Goal: Obtain resource: Download file/media

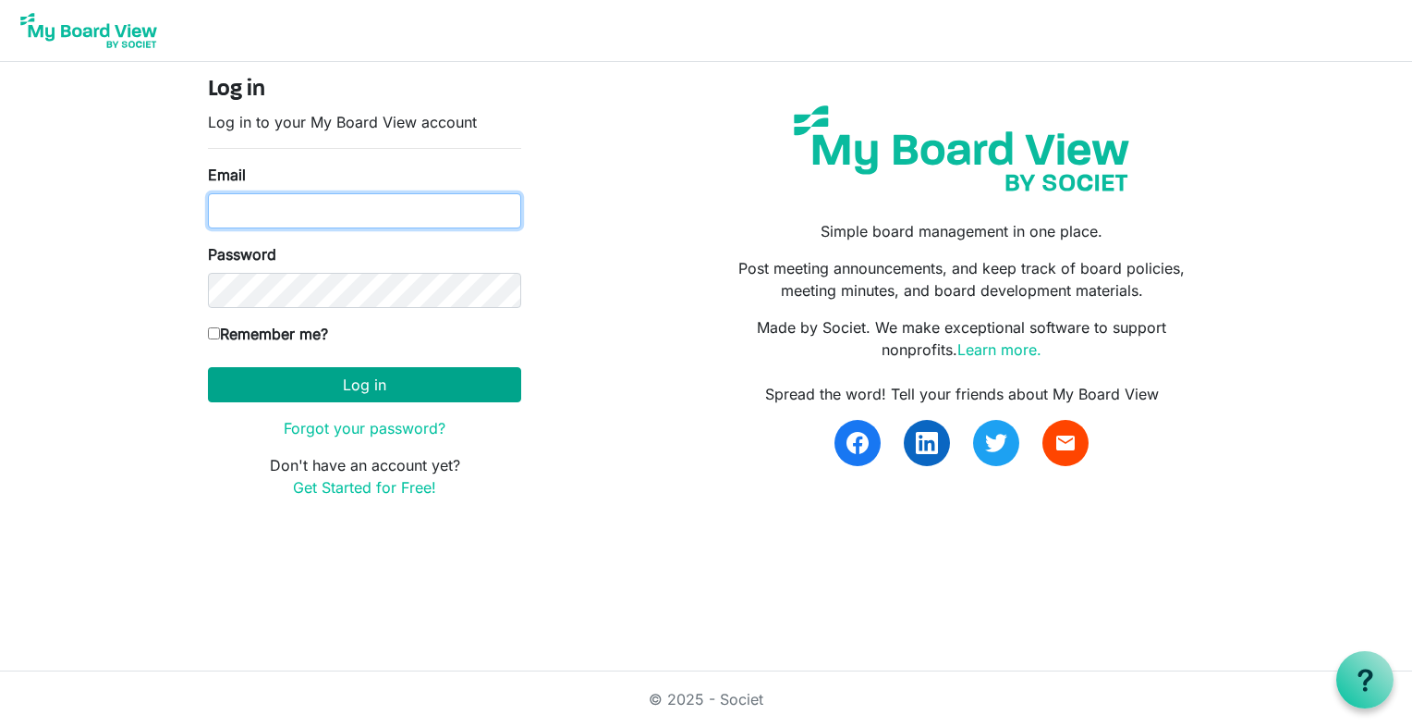
type input "k-mcginnis@shaw.ca"
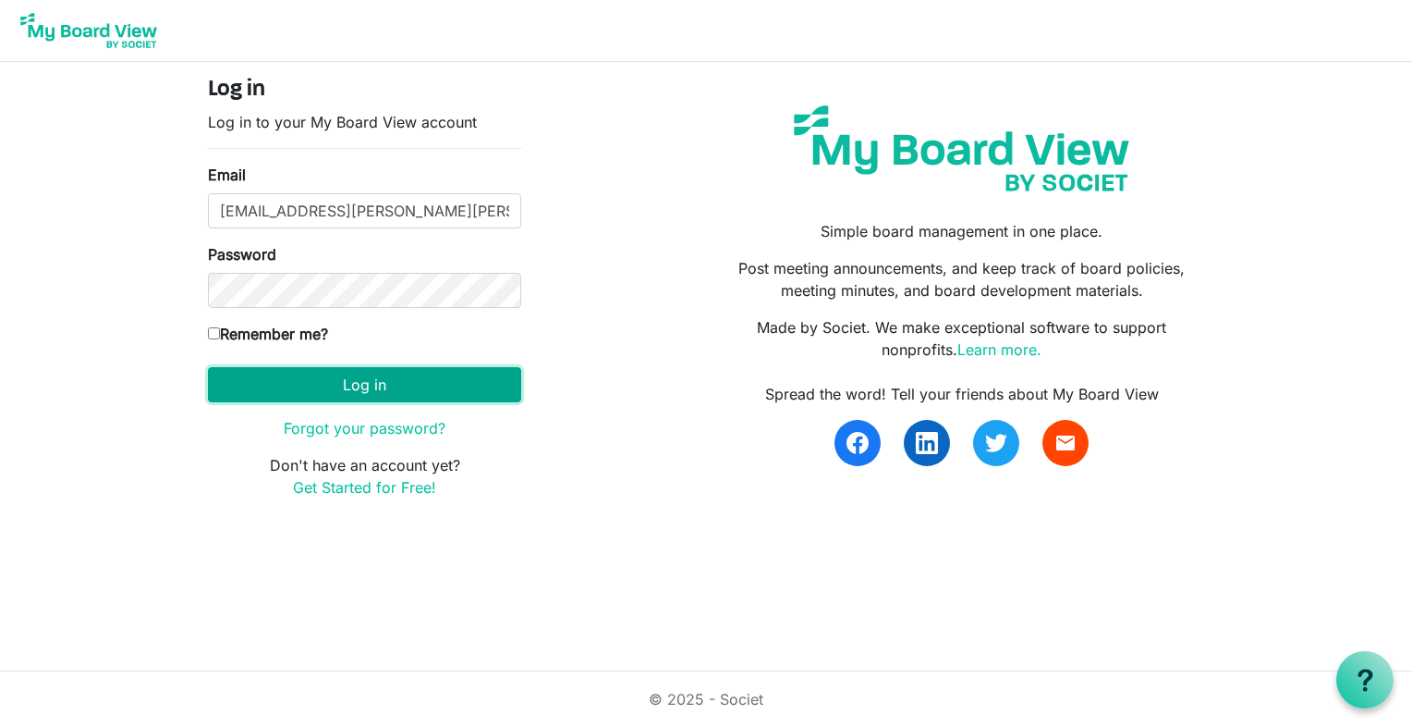
click at [360, 387] on button "Log in" at bounding box center [364, 384] width 313 height 35
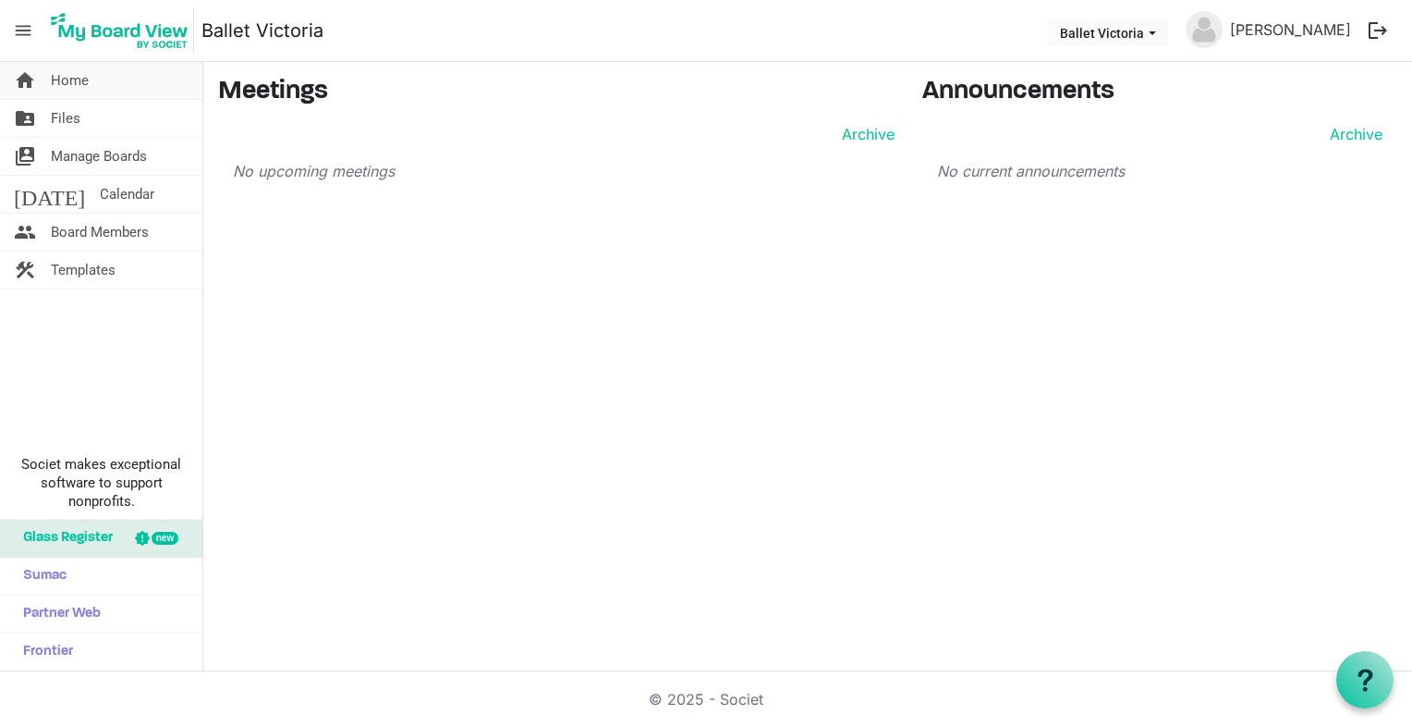
click at [75, 79] on span "Home" at bounding box center [70, 80] width 38 height 37
click at [67, 120] on span "Files" at bounding box center [66, 118] width 30 height 37
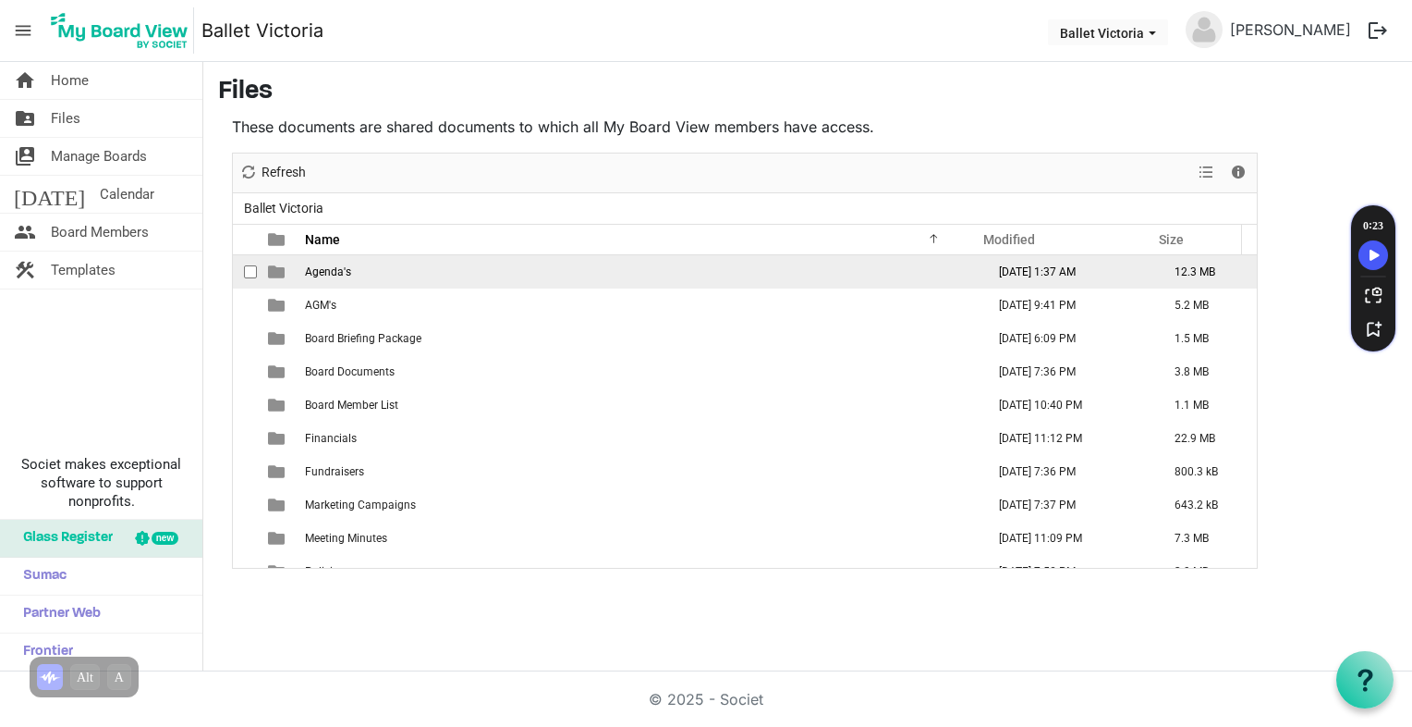
click at [316, 277] on td "Agenda's" at bounding box center [639, 271] width 680 height 33
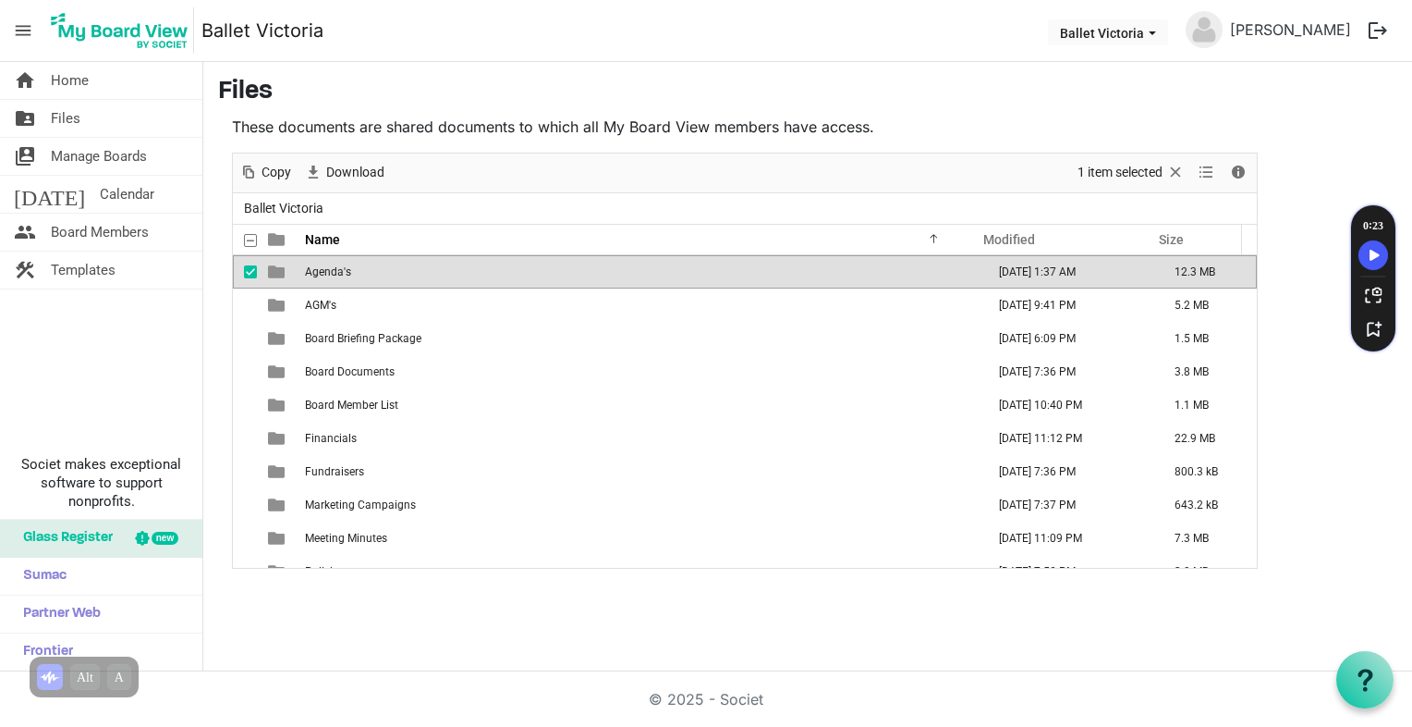
click at [314, 277] on td "Agenda's" at bounding box center [639, 271] width 680 height 33
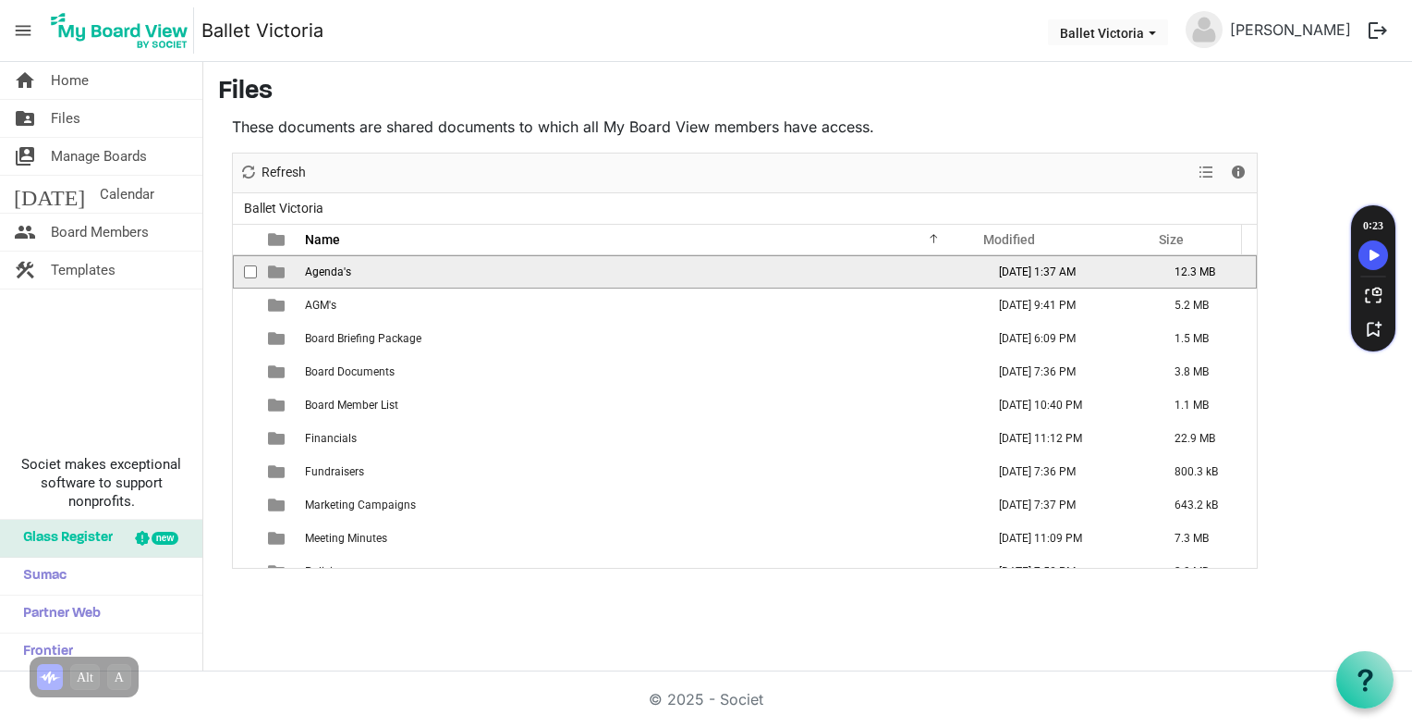
click at [314, 277] on td "Agenda's" at bounding box center [639, 271] width 680 height 33
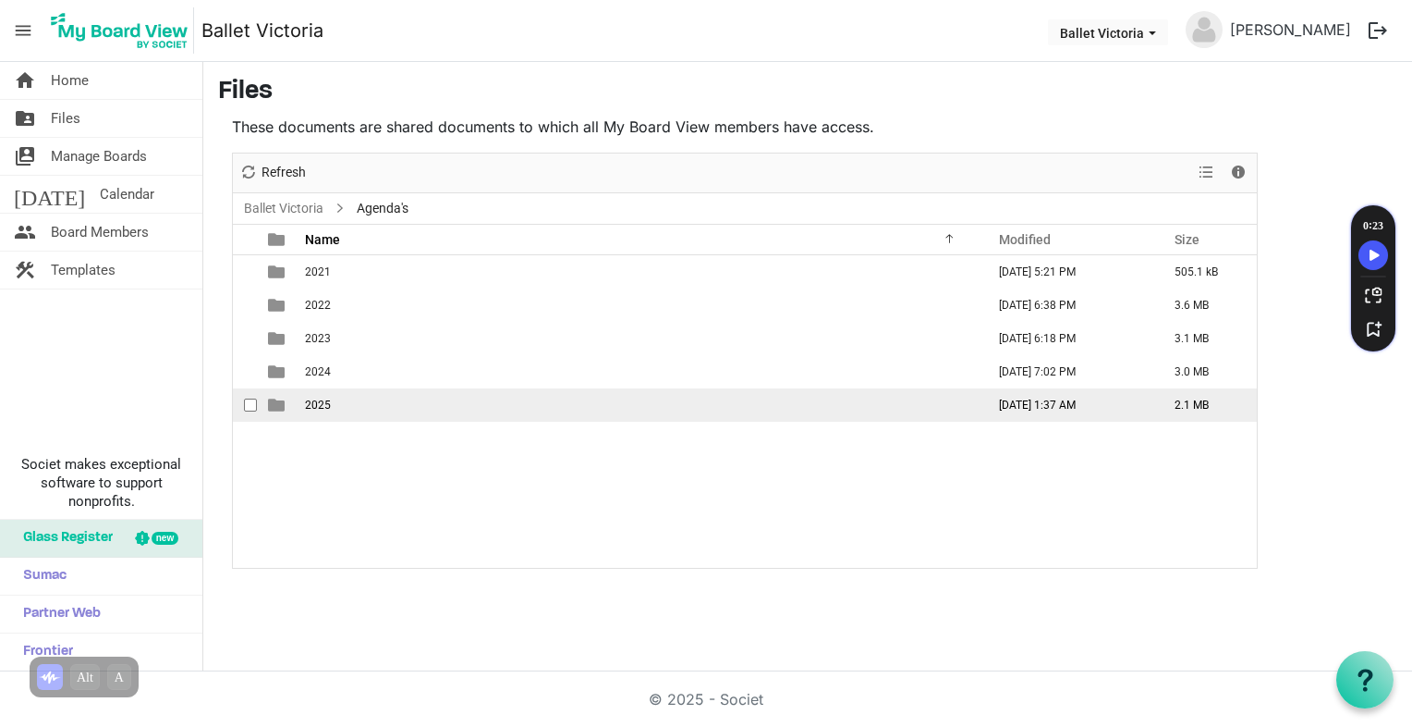
click at [323, 402] on span "2025" at bounding box center [318, 404] width 26 height 13
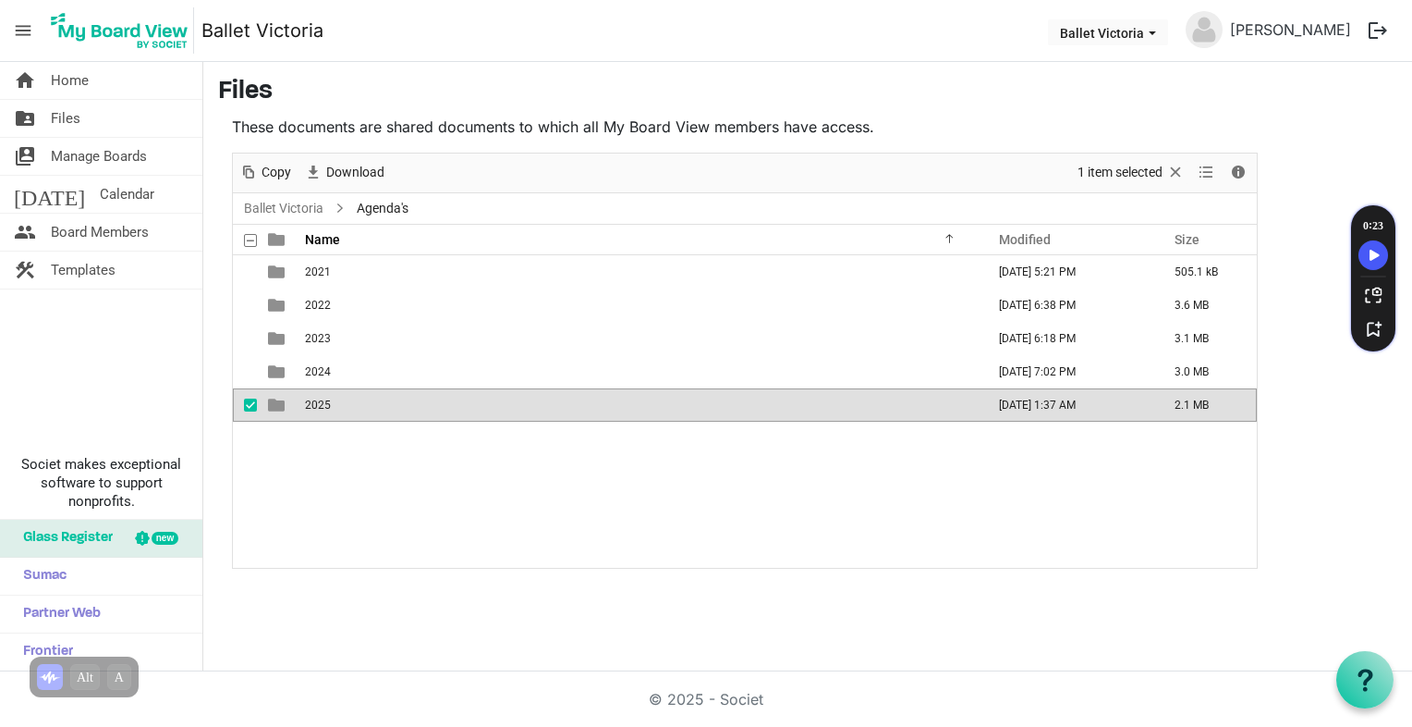
click at [323, 402] on span "2025" at bounding box center [318, 404] width 26 height 13
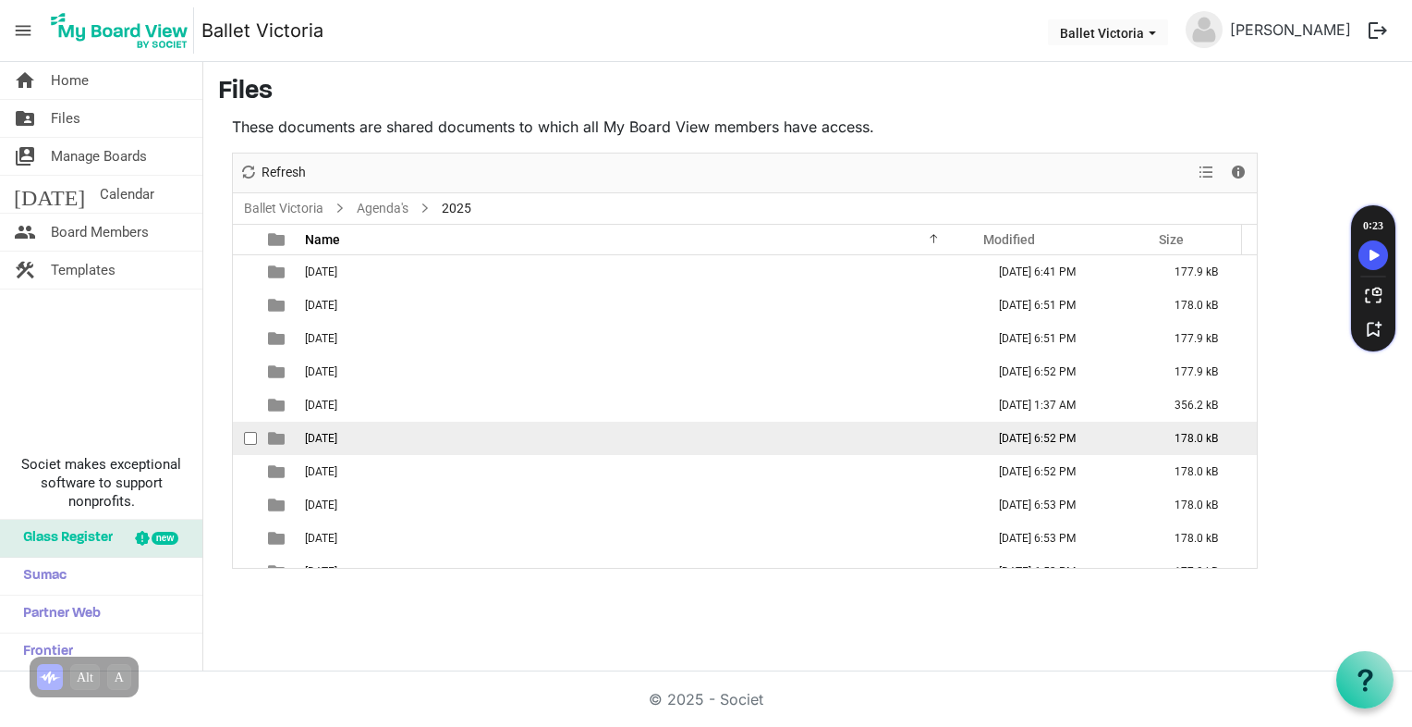
scroll to position [31, 0]
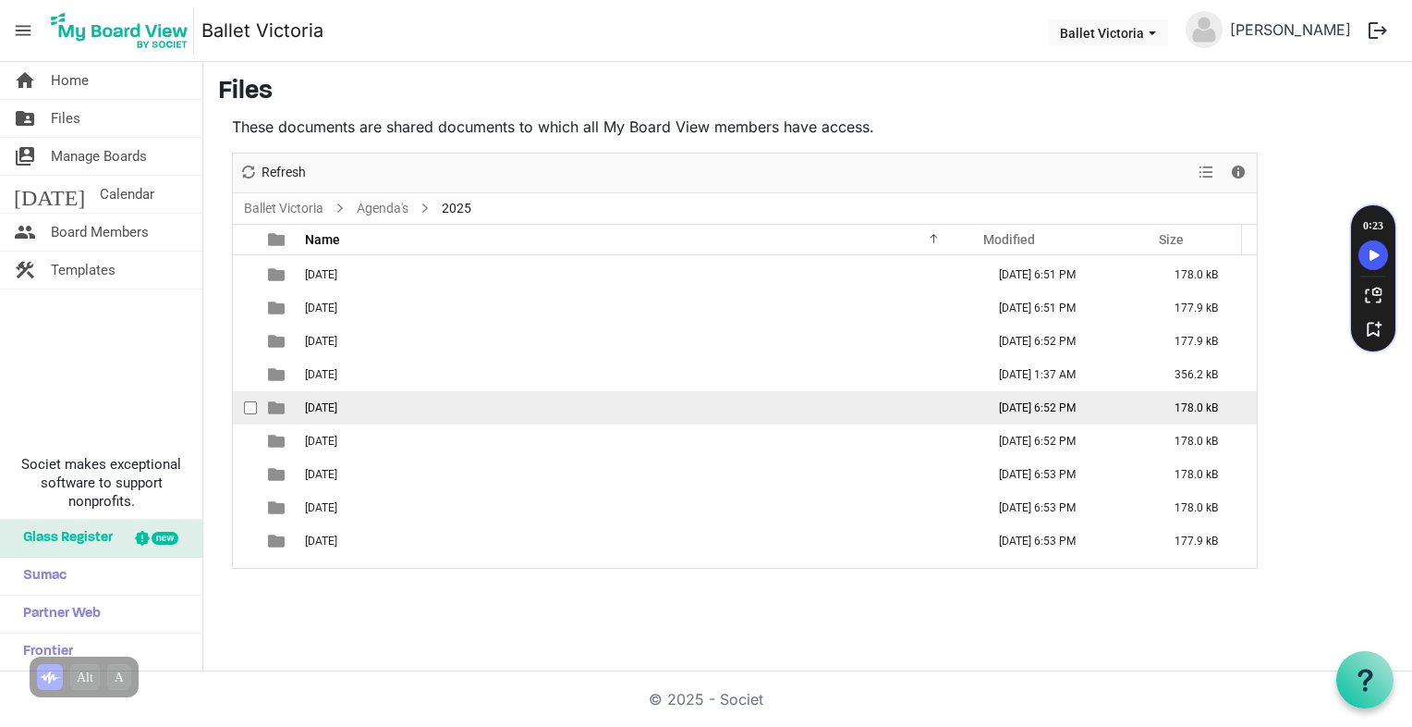
click at [334, 402] on span "06 June" at bounding box center [321, 407] width 32 height 13
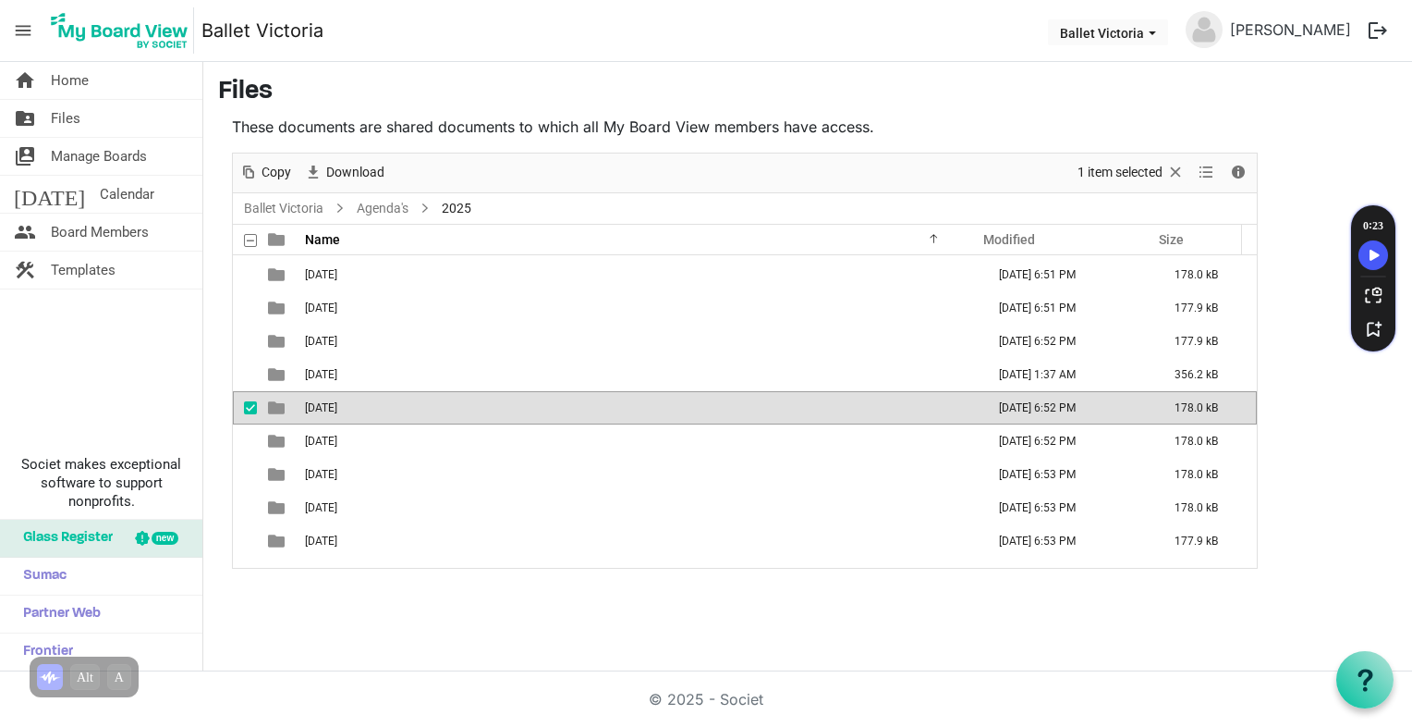
click at [334, 402] on span "06 June" at bounding box center [321, 407] width 32 height 13
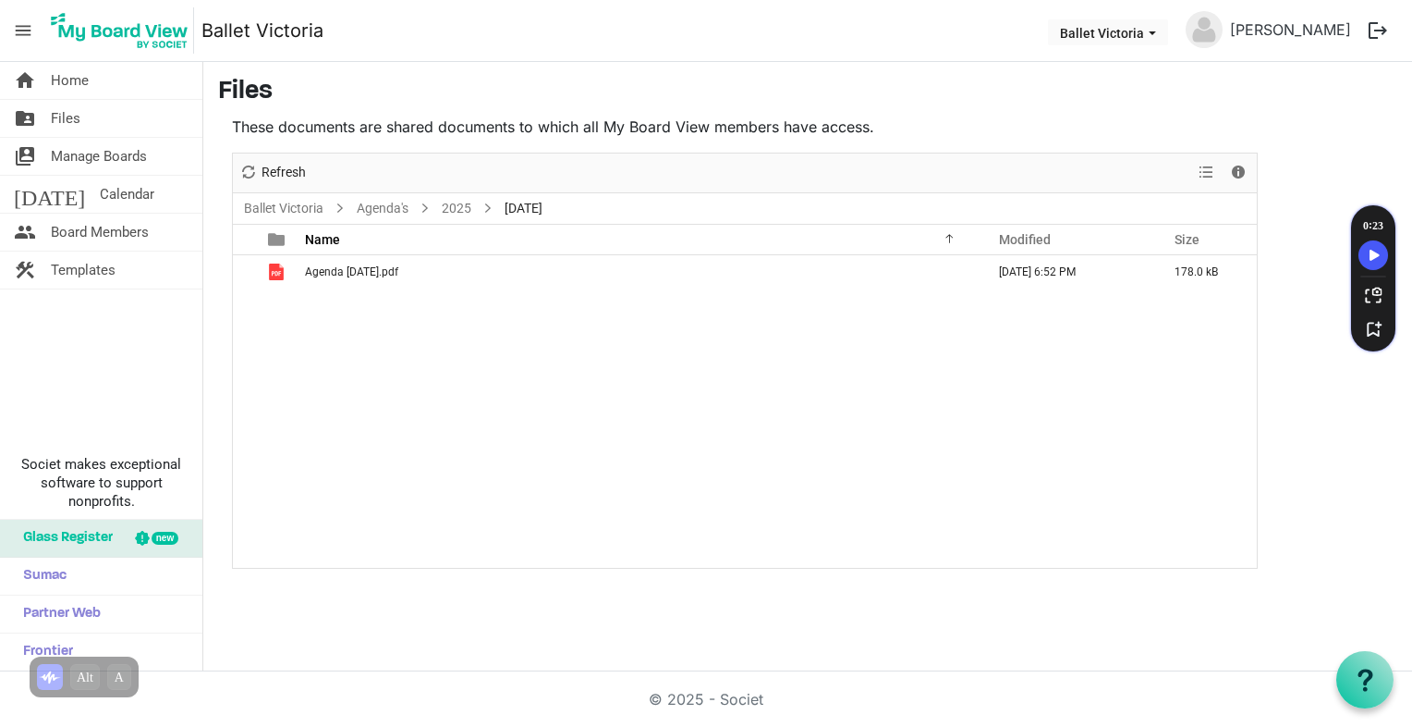
scroll to position [0, 0]
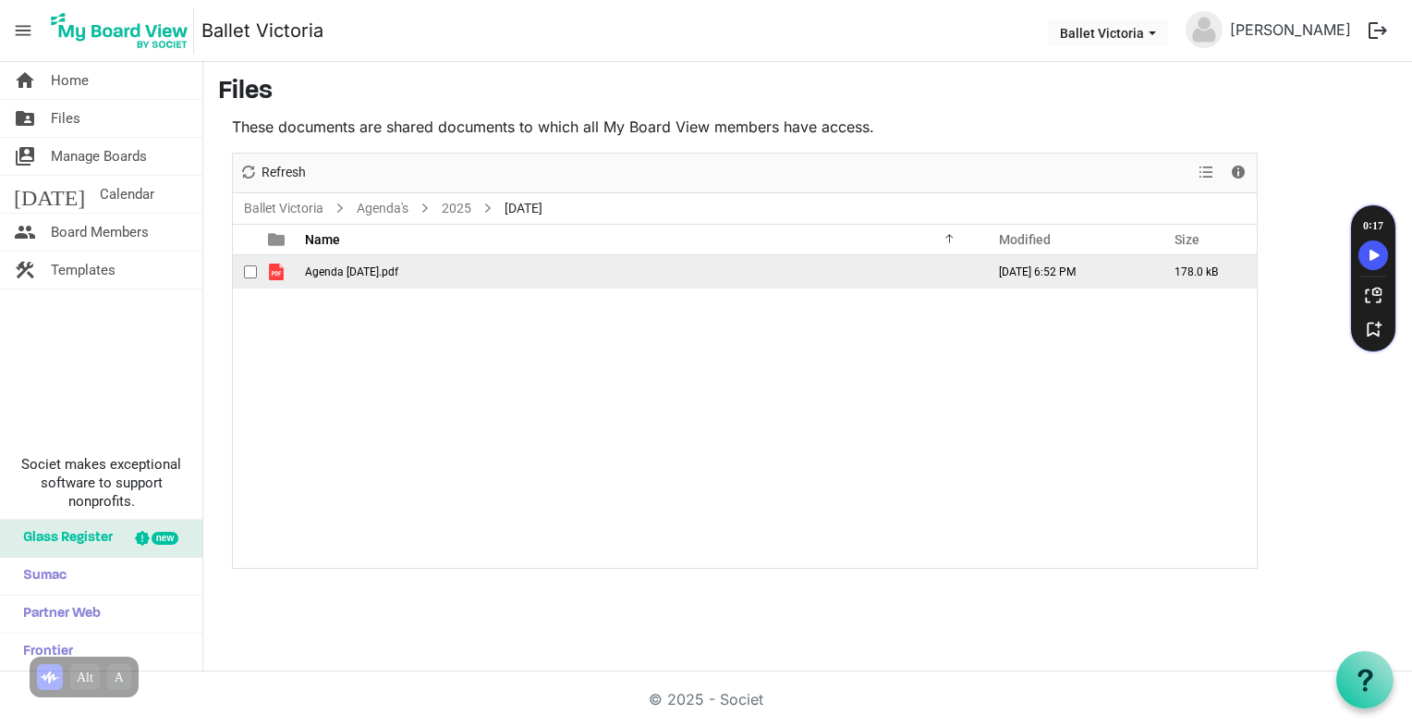
click at [362, 269] on span "Agenda June 24 2025.pdf" at bounding box center [351, 271] width 93 height 13
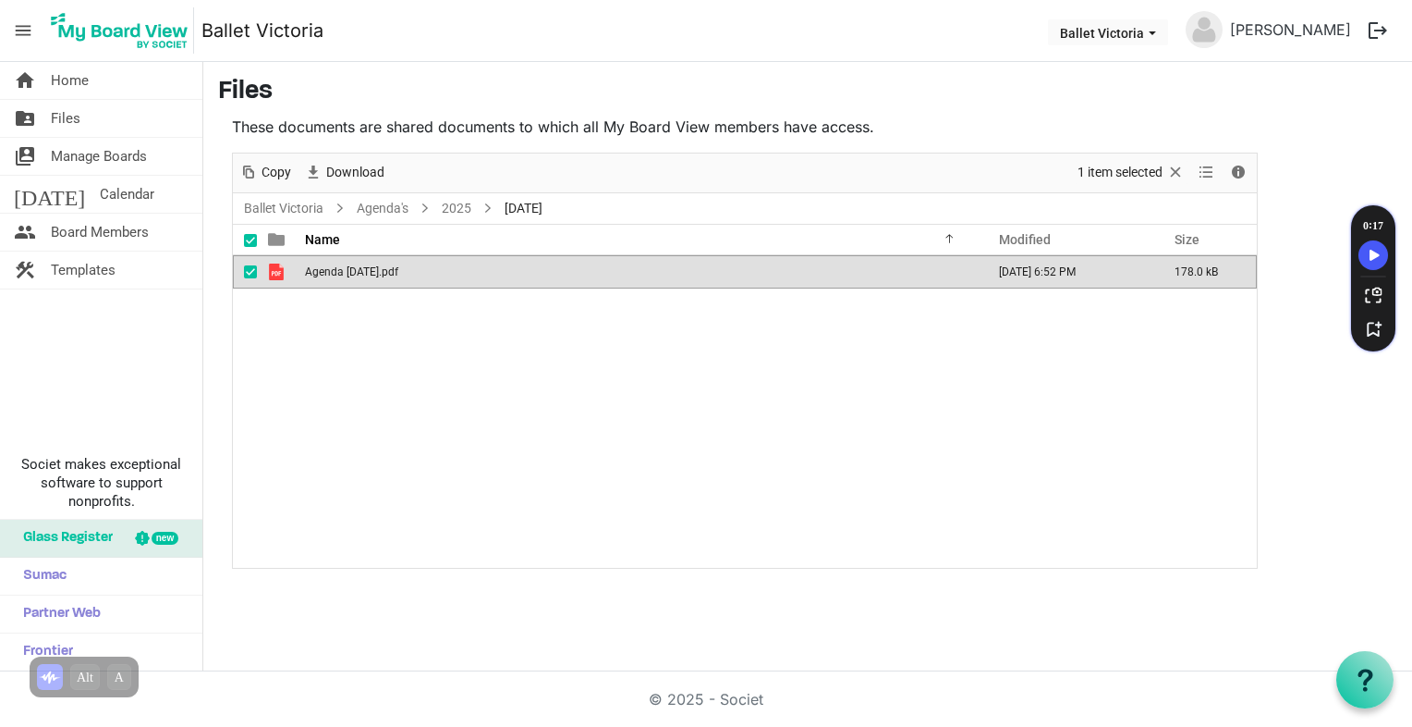
click at [362, 268] on span "Agenda June 24 2025.pdf" at bounding box center [351, 271] width 93 height 13
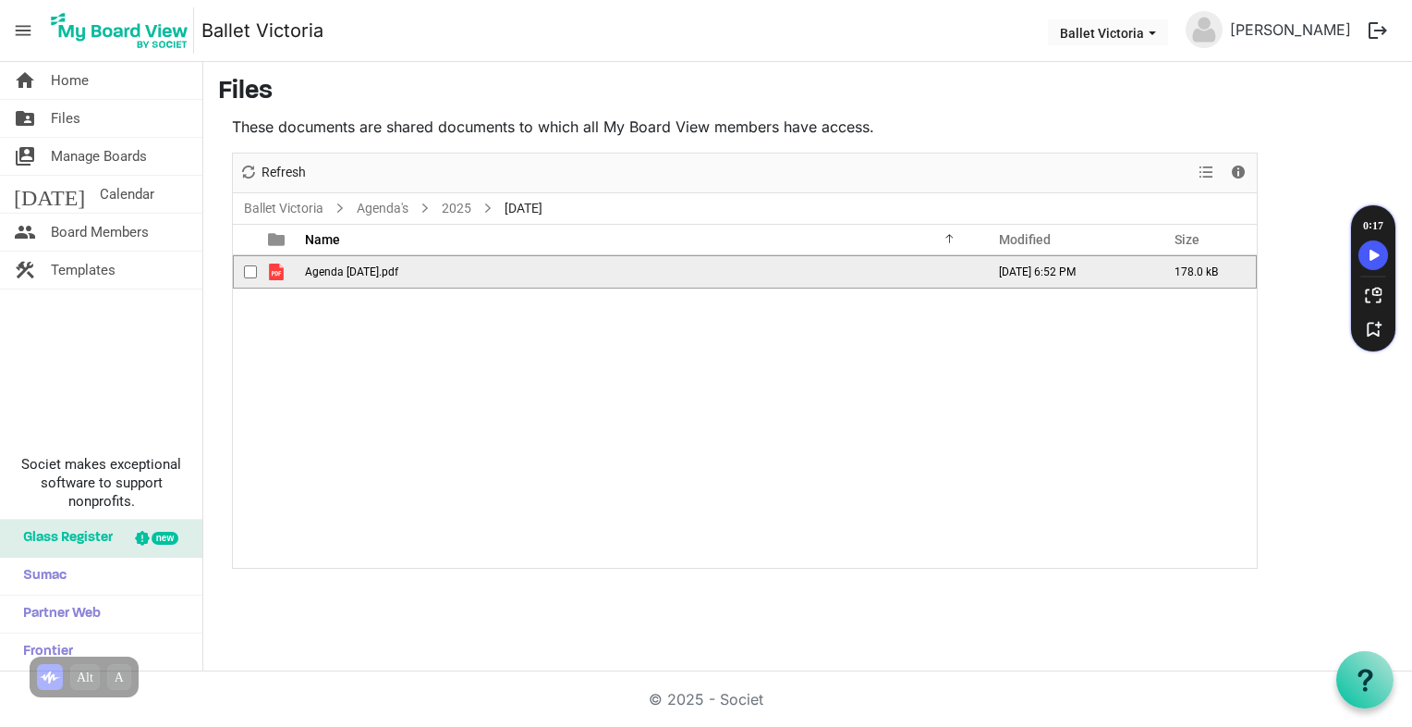
click at [362, 268] on span "Agenda June 24 2025.pdf" at bounding box center [351, 271] width 93 height 13
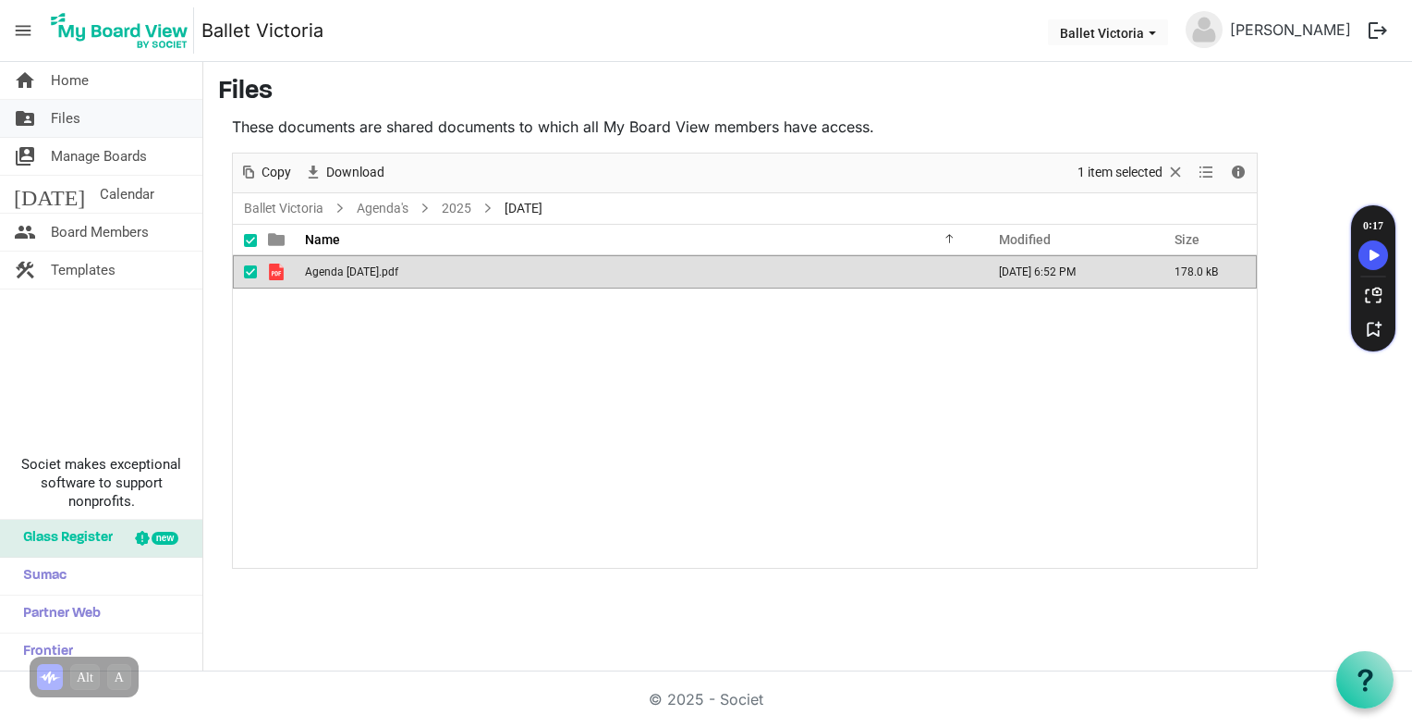
click at [67, 116] on span "Files" at bounding box center [66, 118] width 30 height 37
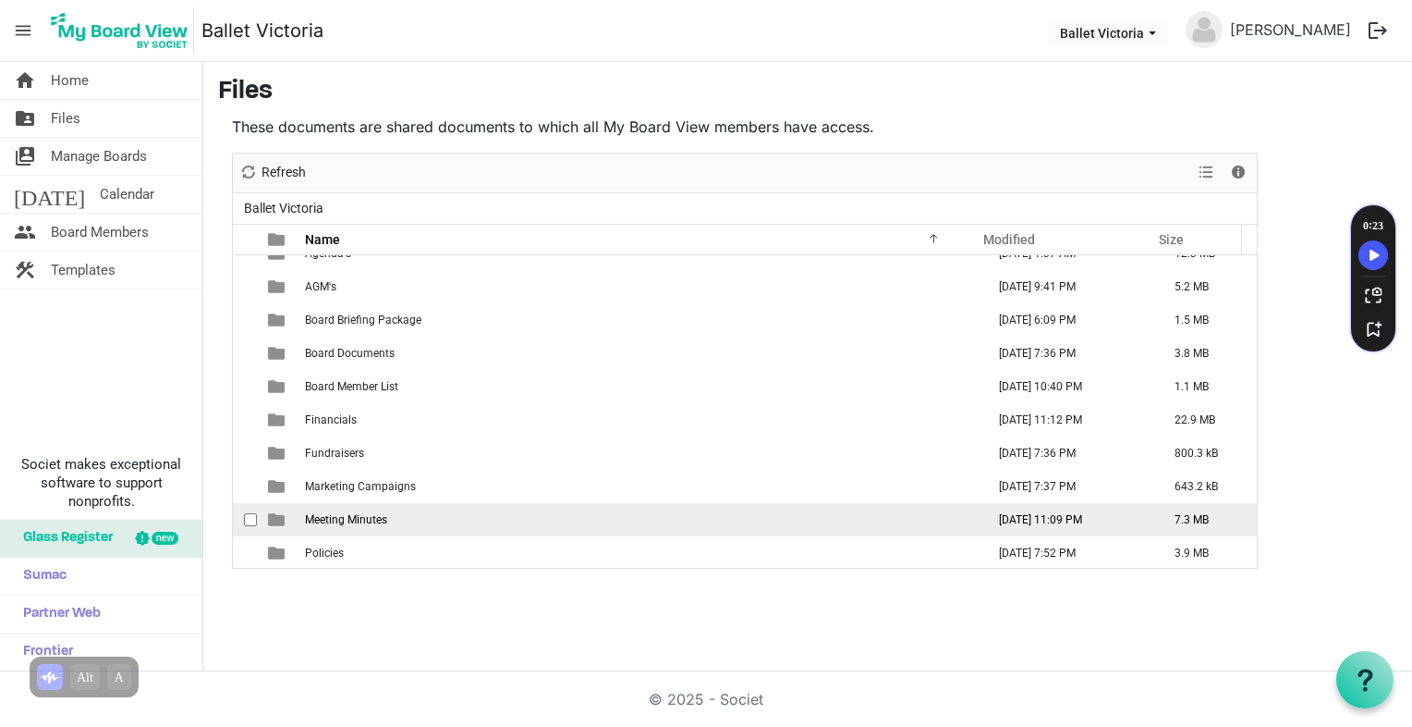
scroll to position [19, 0]
click at [318, 523] on td "Meeting Minutes" at bounding box center [639, 518] width 680 height 33
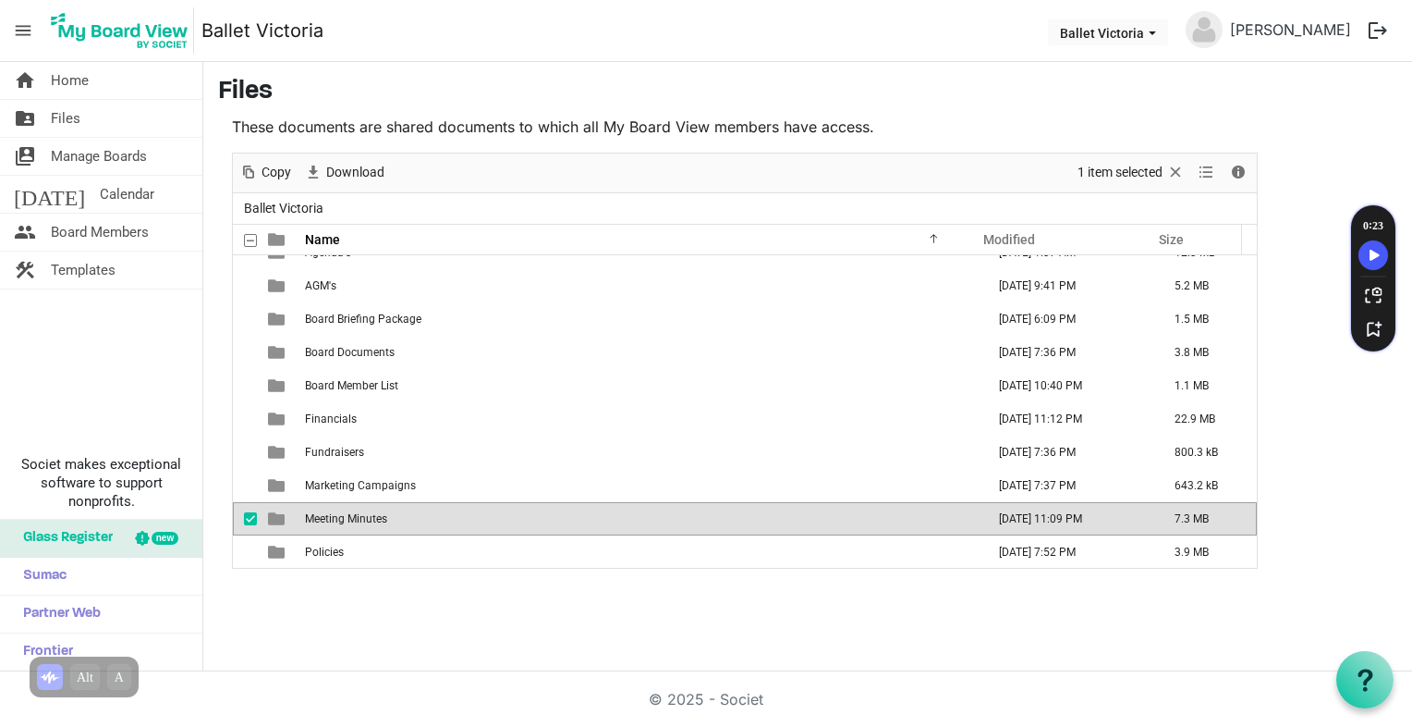
click at [318, 523] on td "Meeting Minutes" at bounding box center [639, 518] width 680 height 33
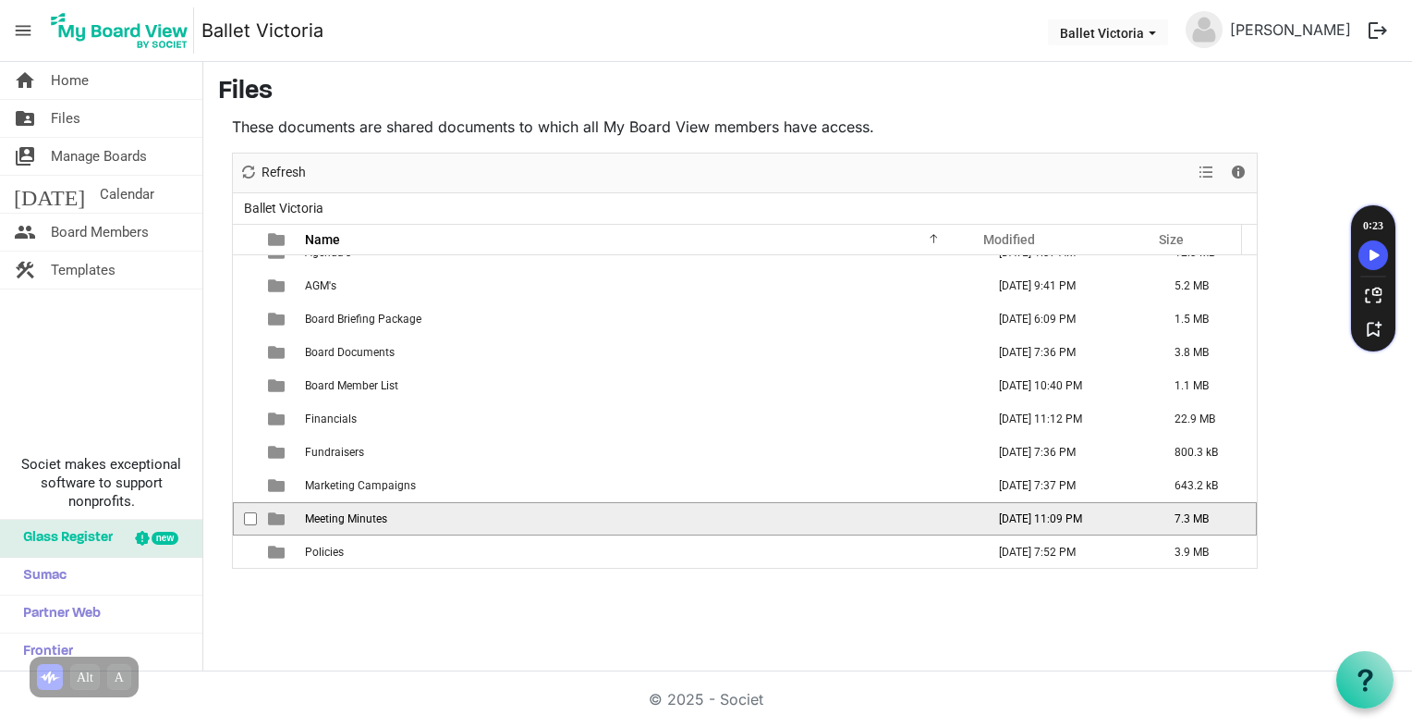
click at [318, 523] on td "Meeting Minutes" at bounding box center [639, 518] width 680 height 33
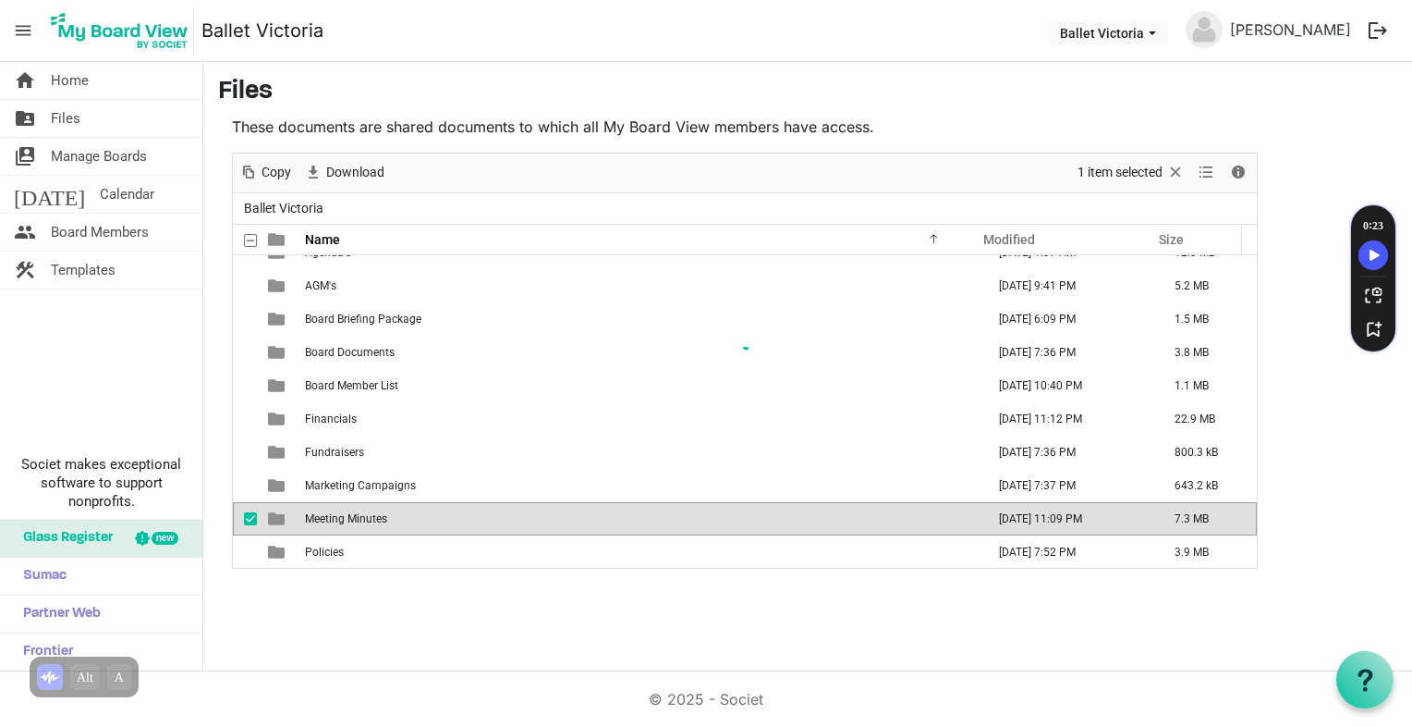
scroll to position [0, 0]
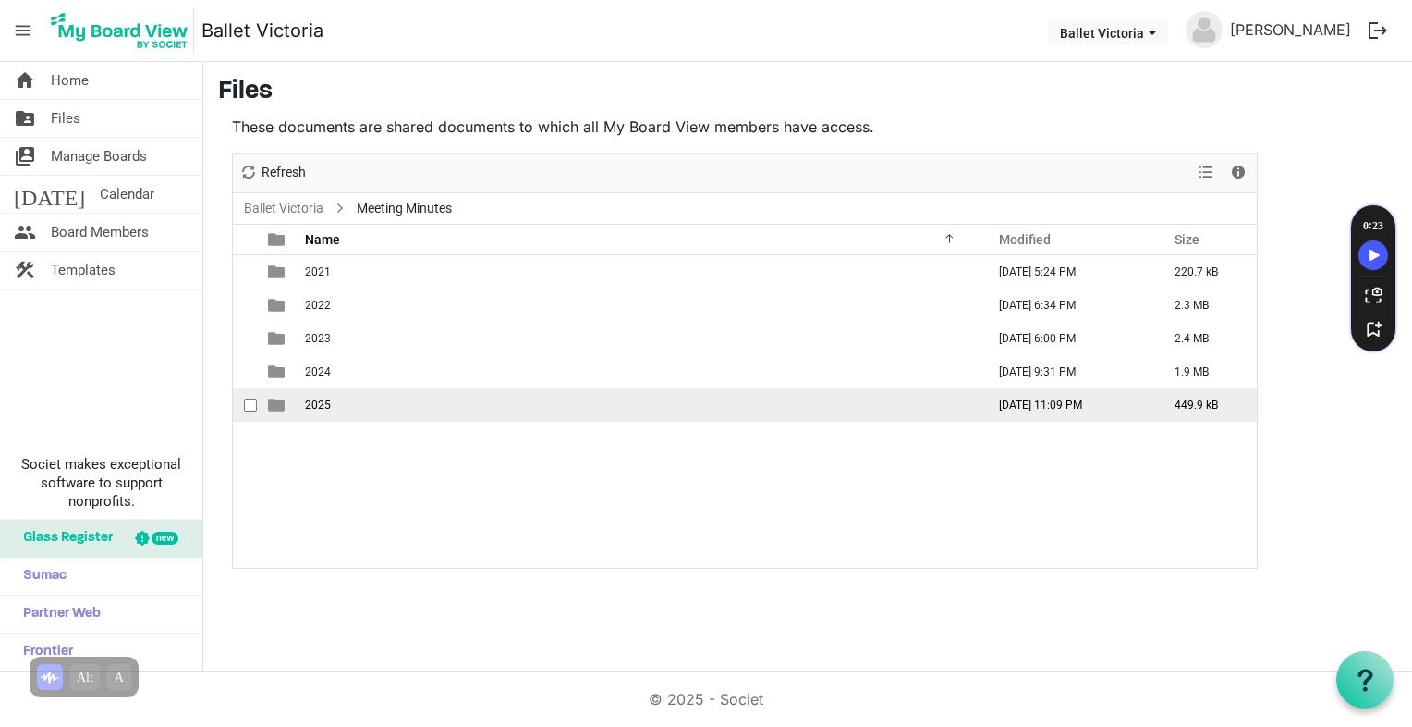
click at [307, 399] on span "2025" at bounding box center [318, 404] width 26 height 13
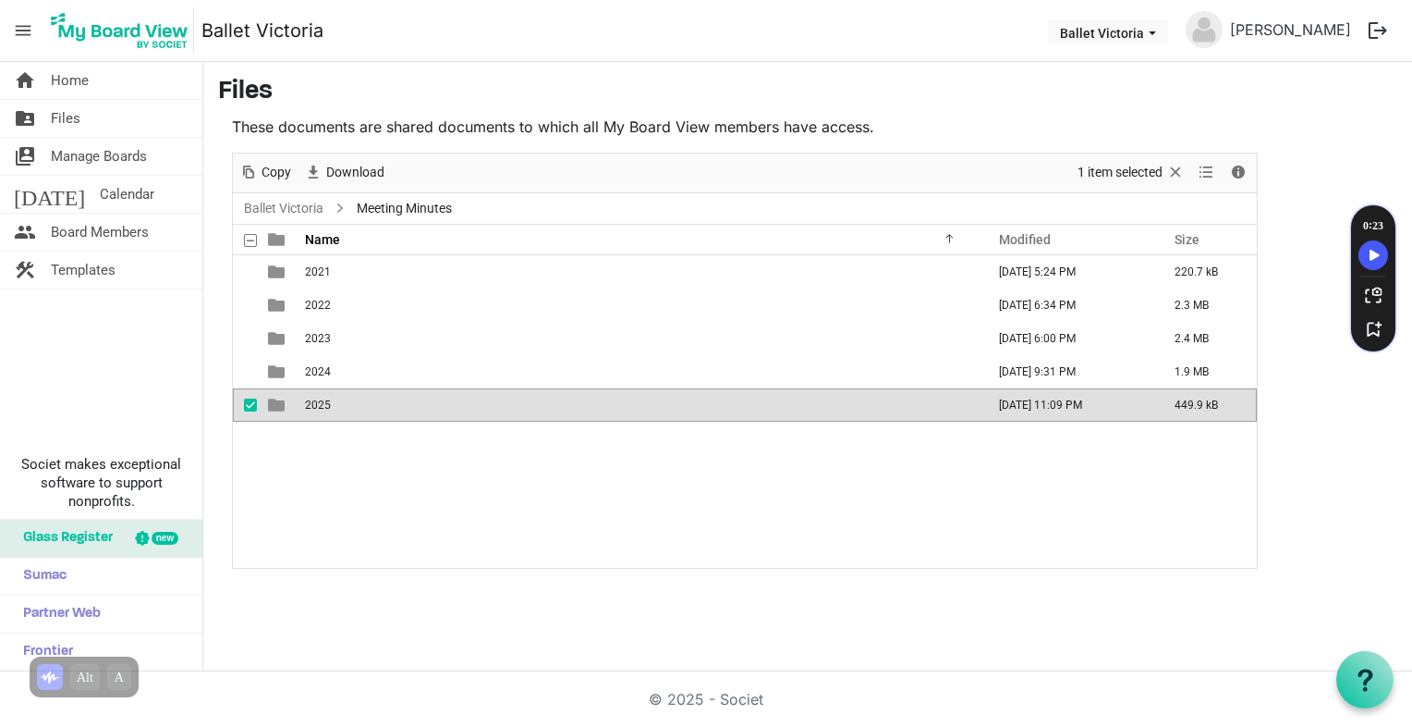
click at [307, 399] on span "2025" at bounding box center [318, 404] width 26 height 13
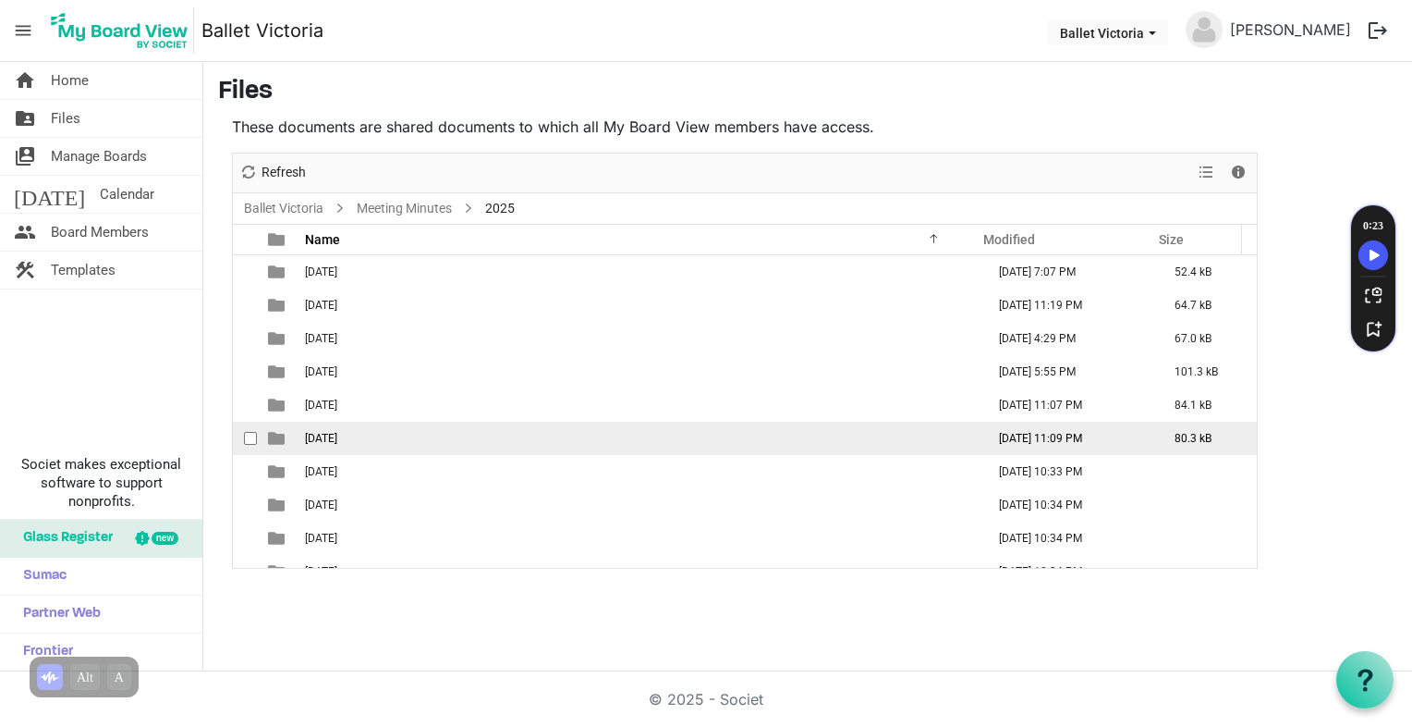
click at [322, 439] on span "06 June" at bounding box center [321, 438] width 32 height 13
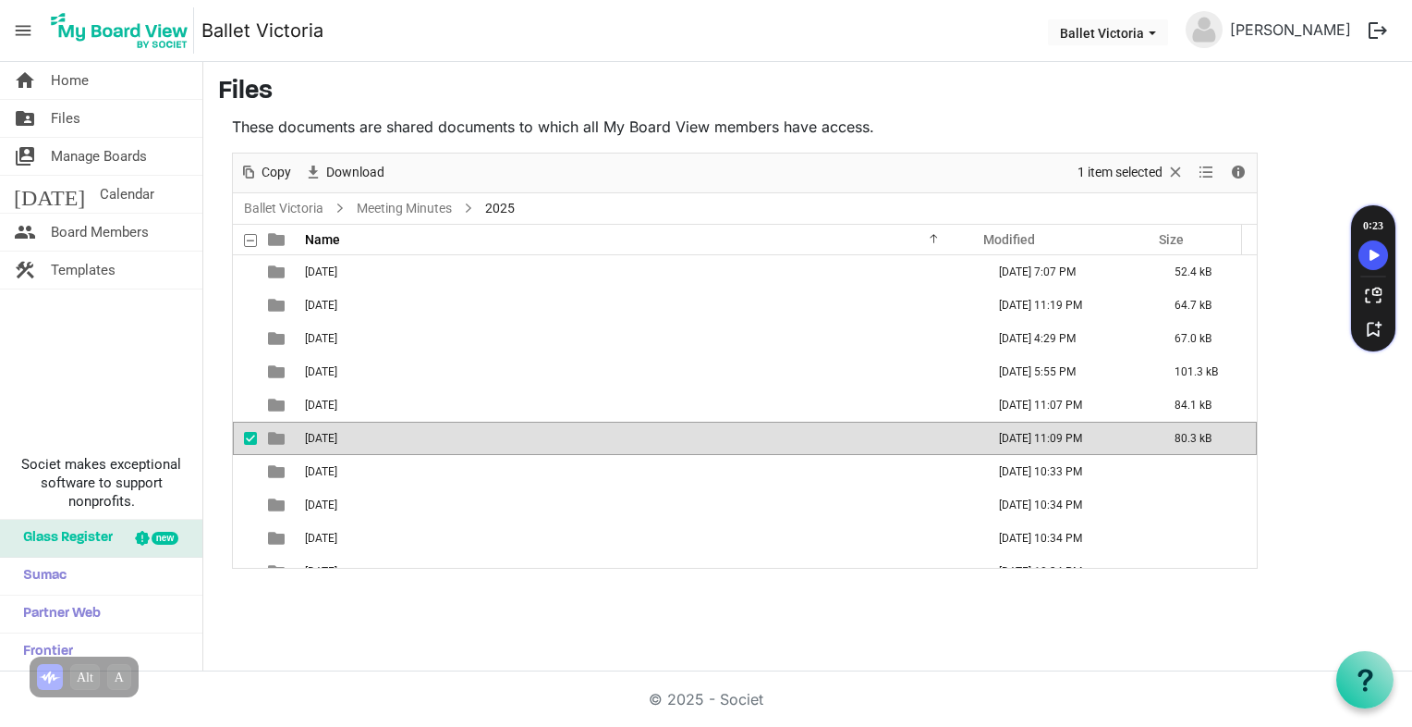
click at [322, 439] on span "06 June" at bounding box center [321, 438] width 32 height 13
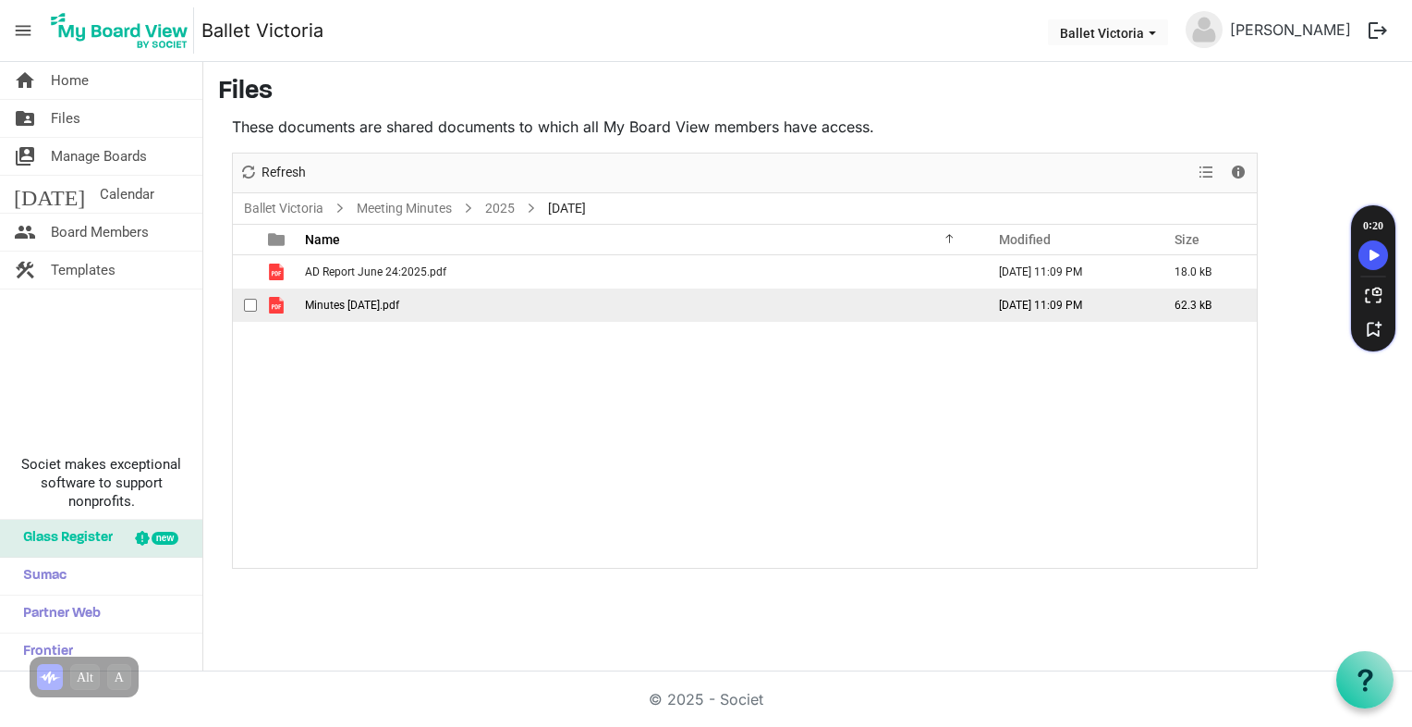
click at [313, 301] on span "Minutes June 24 2025.pdf" at bounding box center [352, 305] width 94 height 13
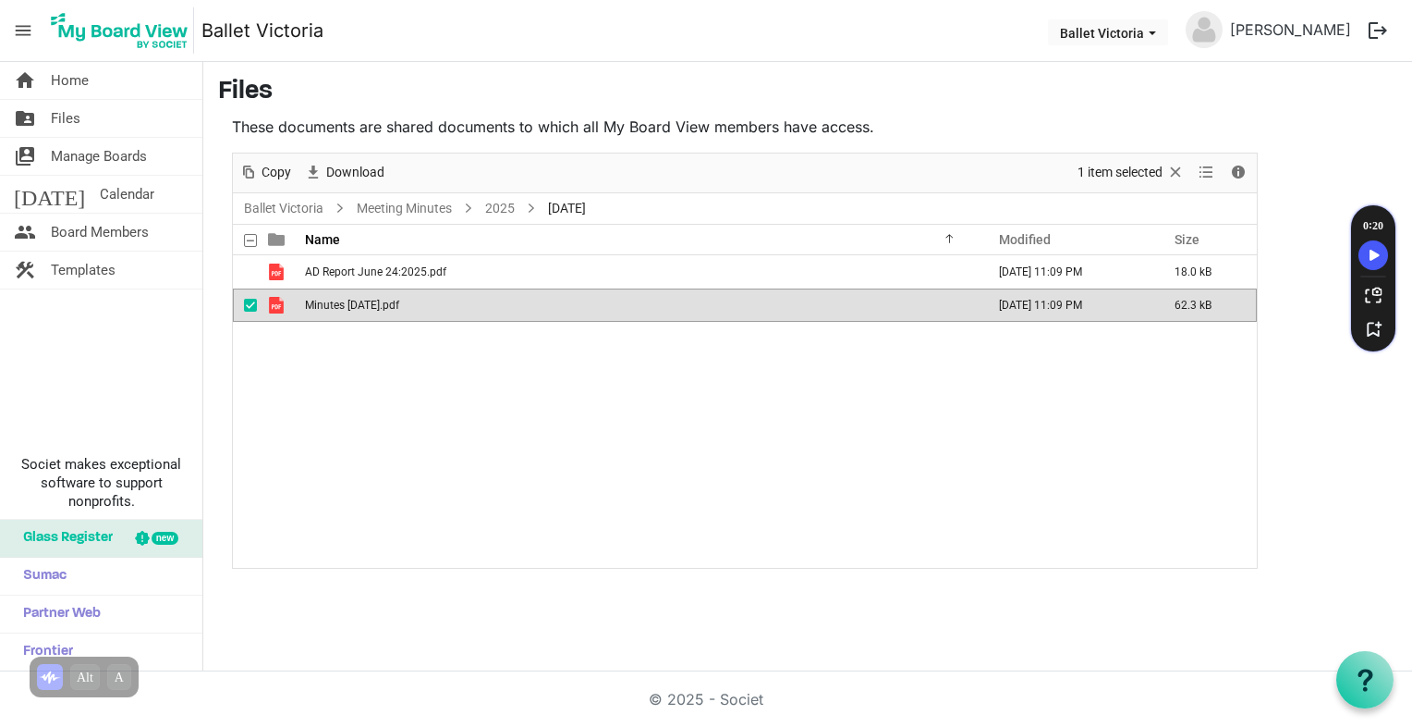
click at [313, 301] on span "Minutes June 24 2025.pdf" at bounding box center [352, 305] width 94 height 13
click at [274, 301] on span "is template cell column header type" at bounding box center [276, 305] width 17 height 17
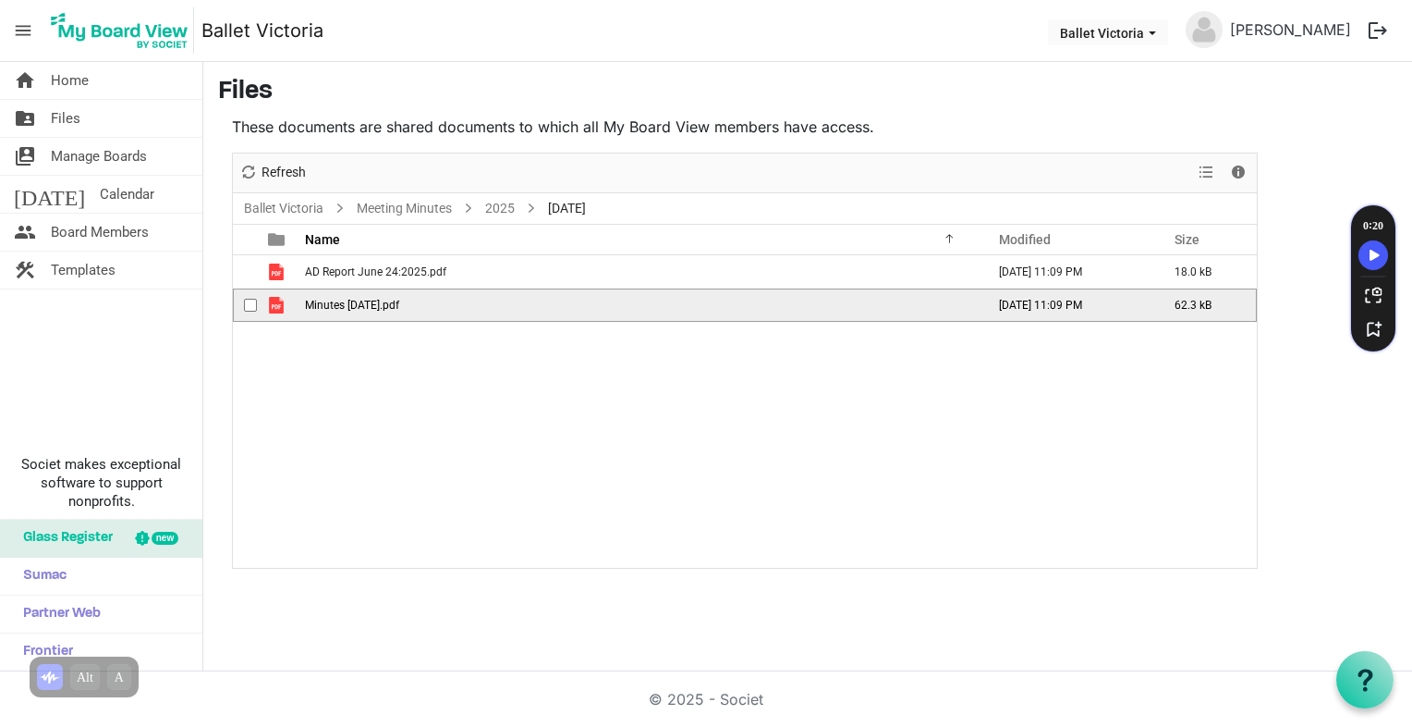
click at [274, 301] on span "is template cell column header type" at bounding box center [276, 305] width 17 height 17
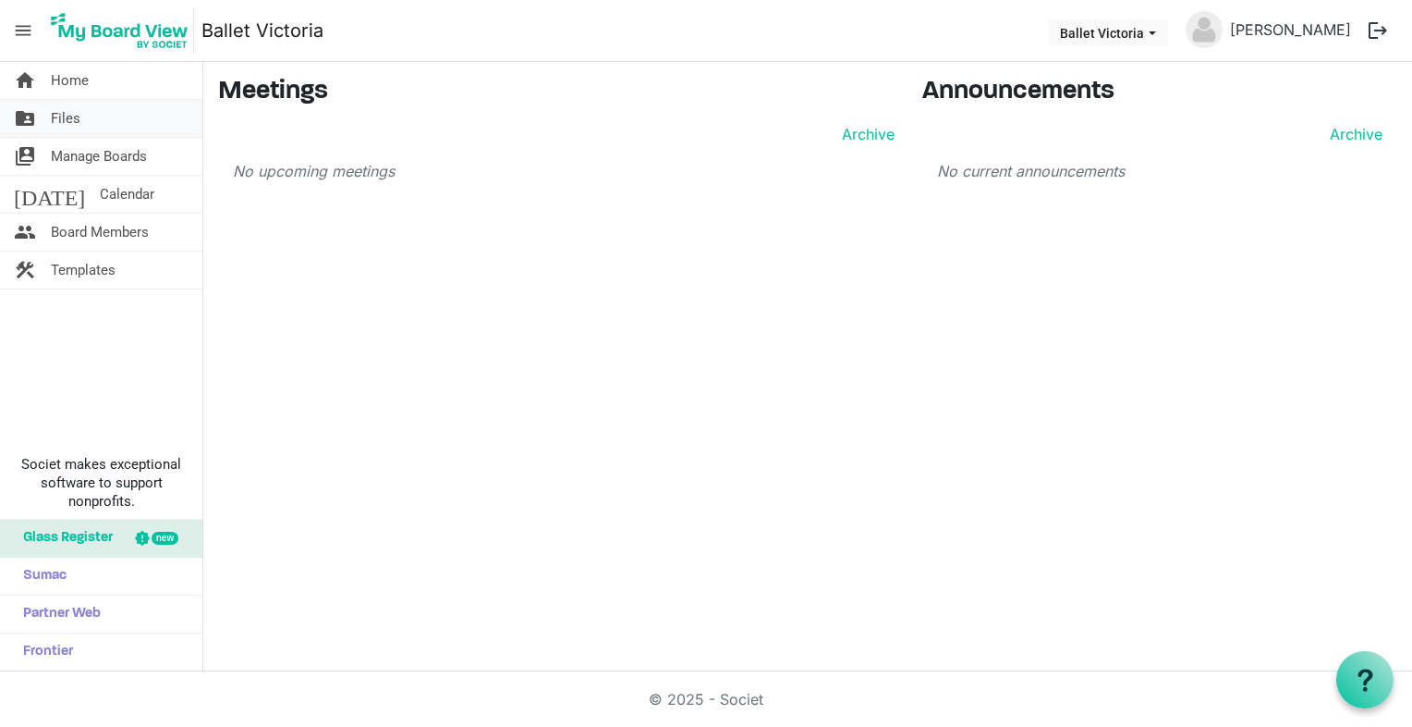
click at [56, 119] on span "Files" at bounding box center [66, 118] width 30 height 37
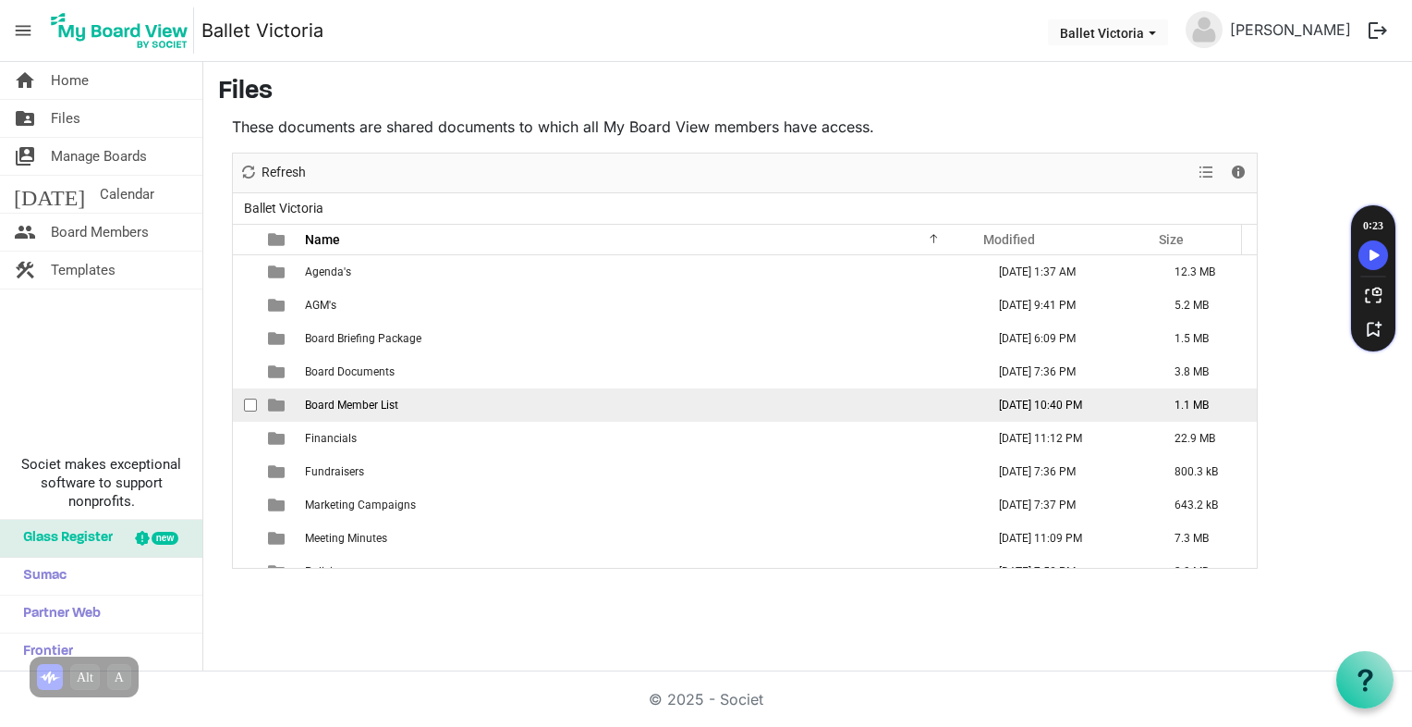
scroll to position [19, 0]
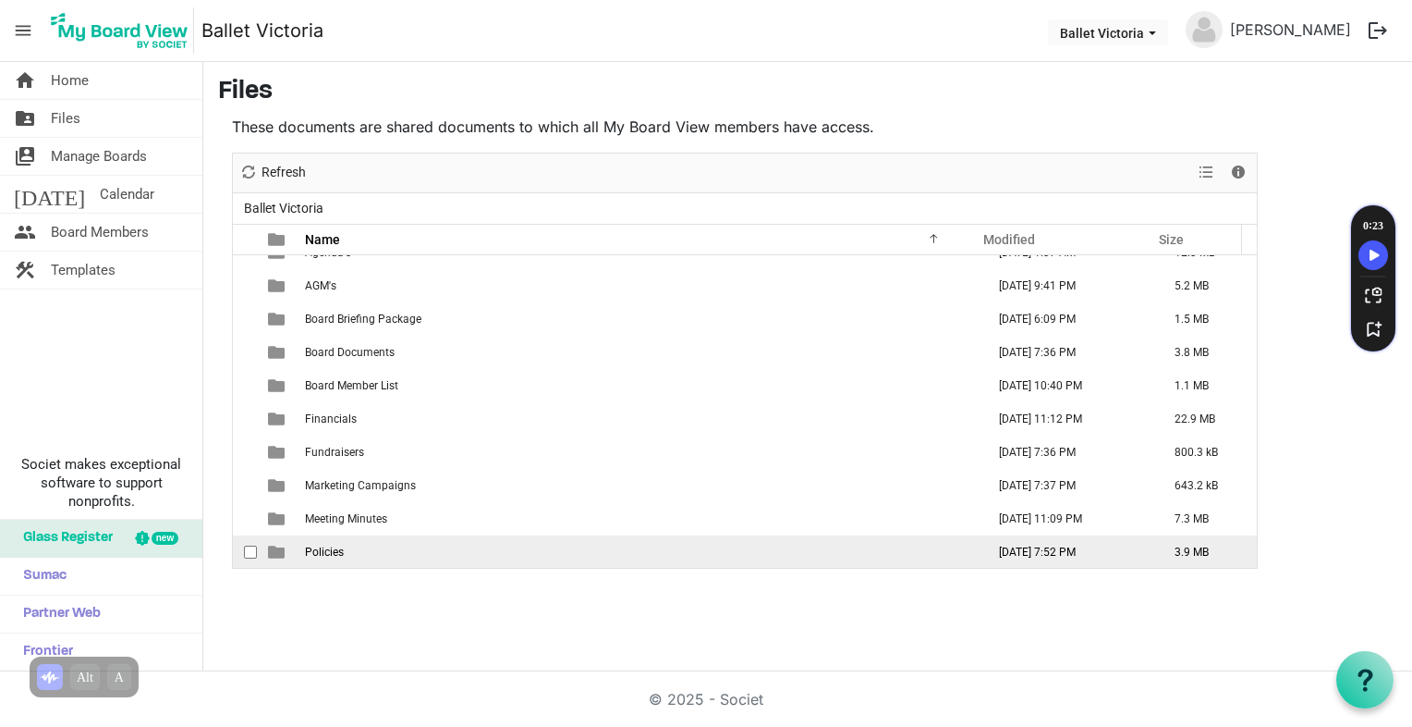
click at [989, 556] on td "[DATE] 7:52 PM" at bounding box center [1068, 551] width 176 height 33
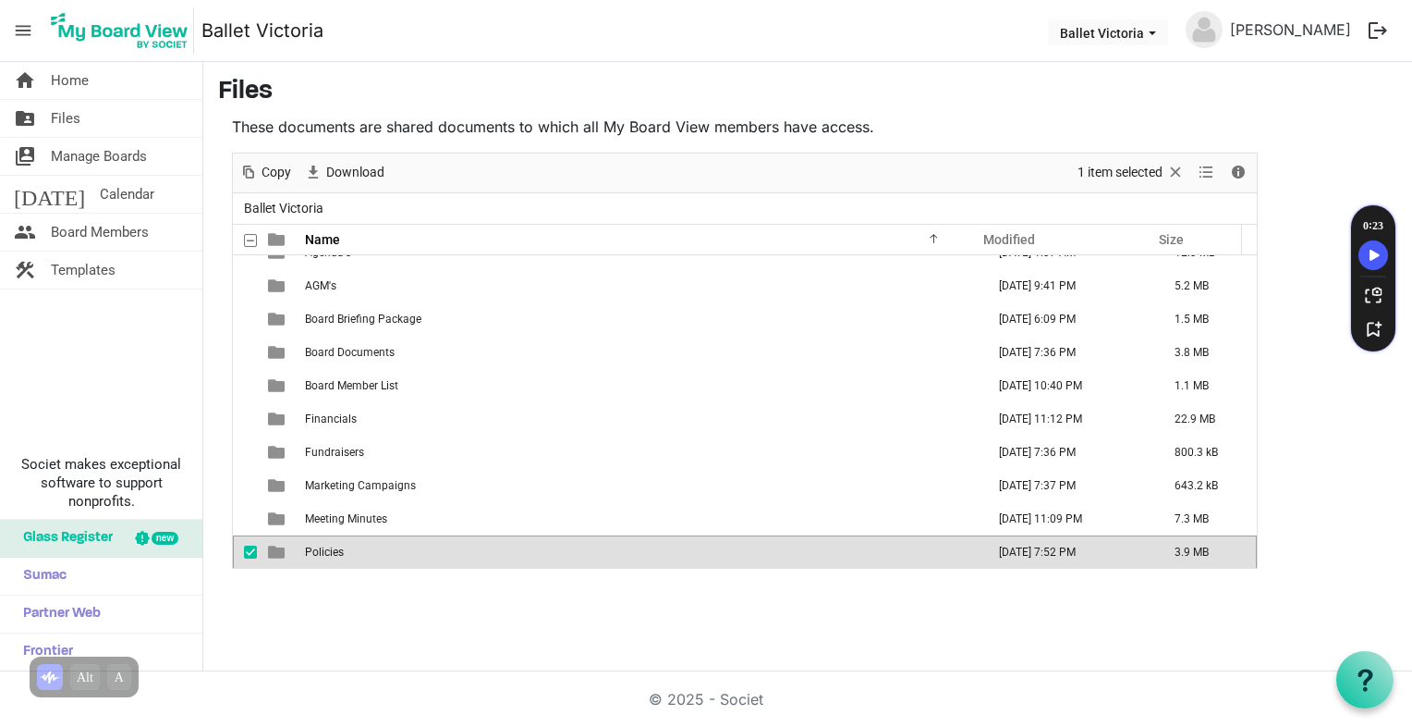
click at [989, 556] on td "[DATE] 7:52 PM" at bounding box center [1068, 551] width 176 height 33
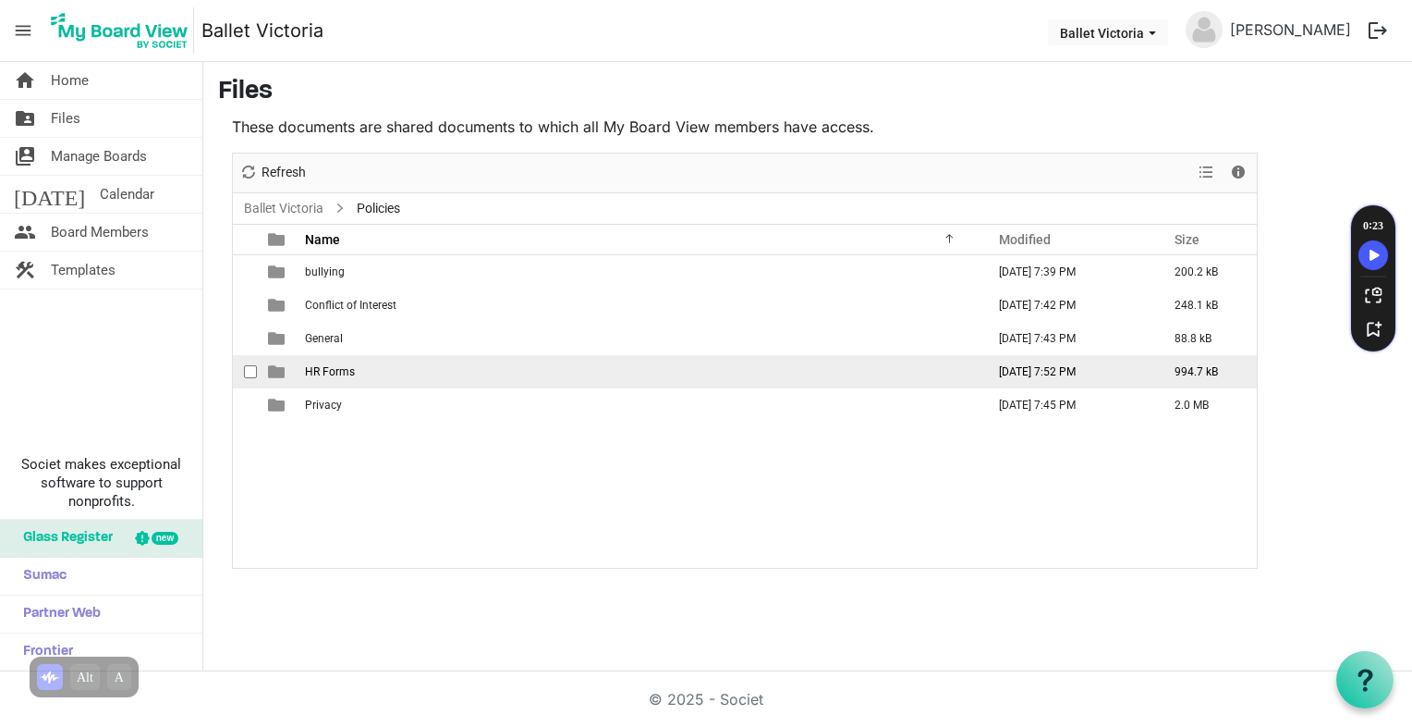
click at [1101, 373] on td "[DATE] 7:52 PM" at bounding box center [1068, 371] width 176 height 33
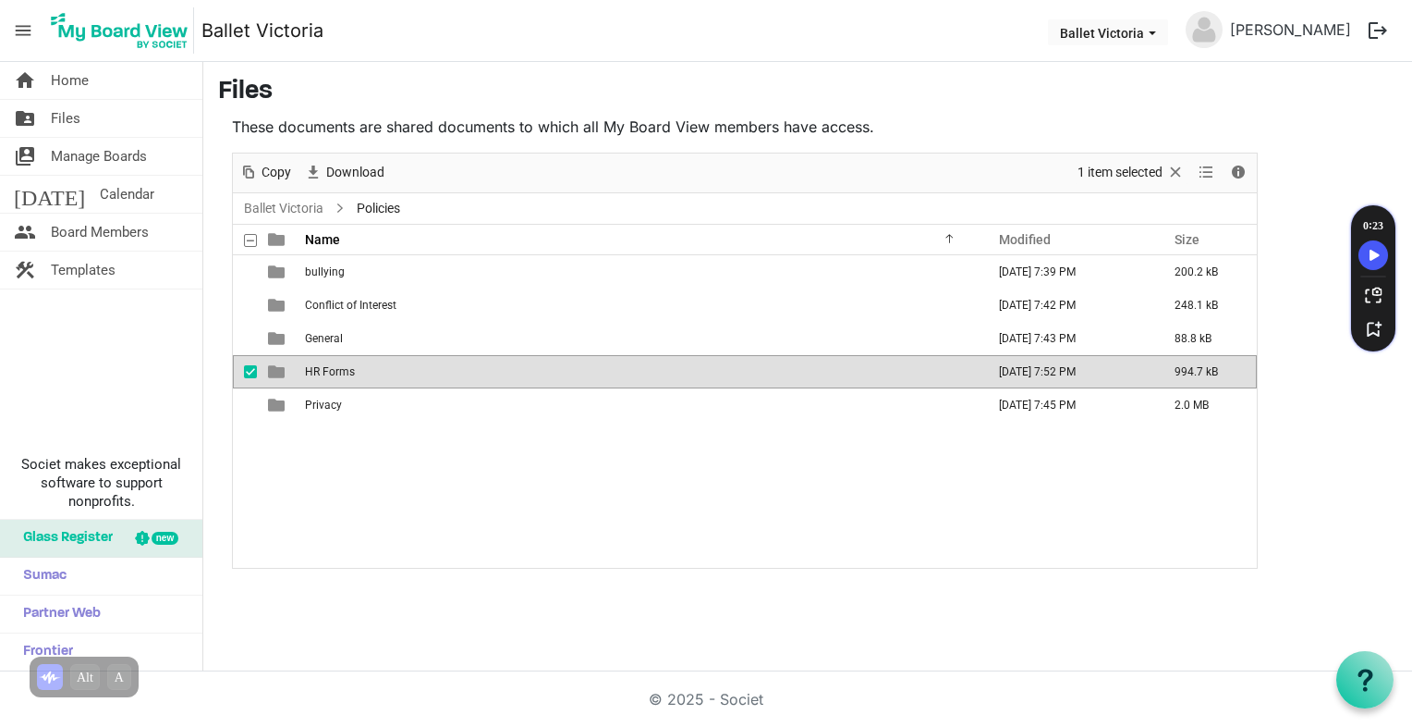
click at [1101, 372] on td "[DATE] 7:52 PM" at bounding box center [1068, 371] width 176 height 33
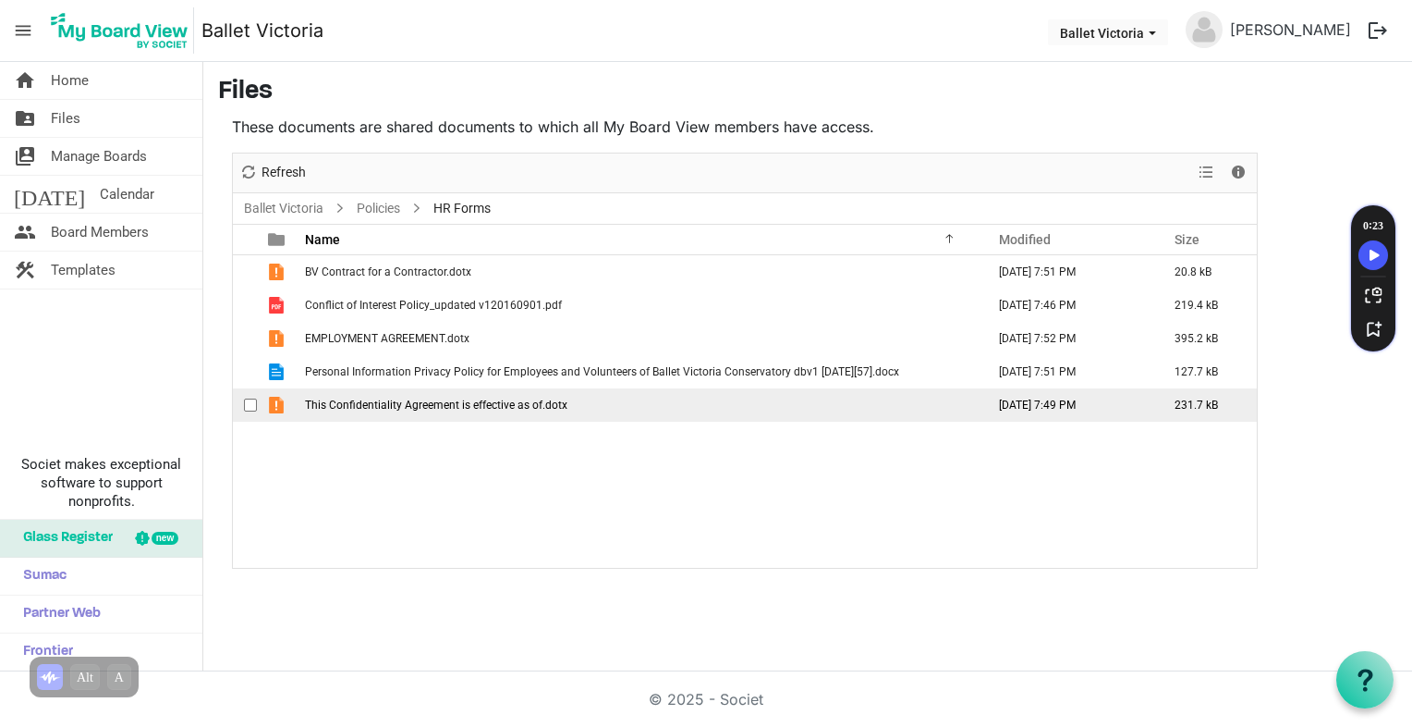
click at [480, 406] on span "This Confidentiality Agreement is effective as of.dotx" at bounding box center [436, 404] width 263 height 13
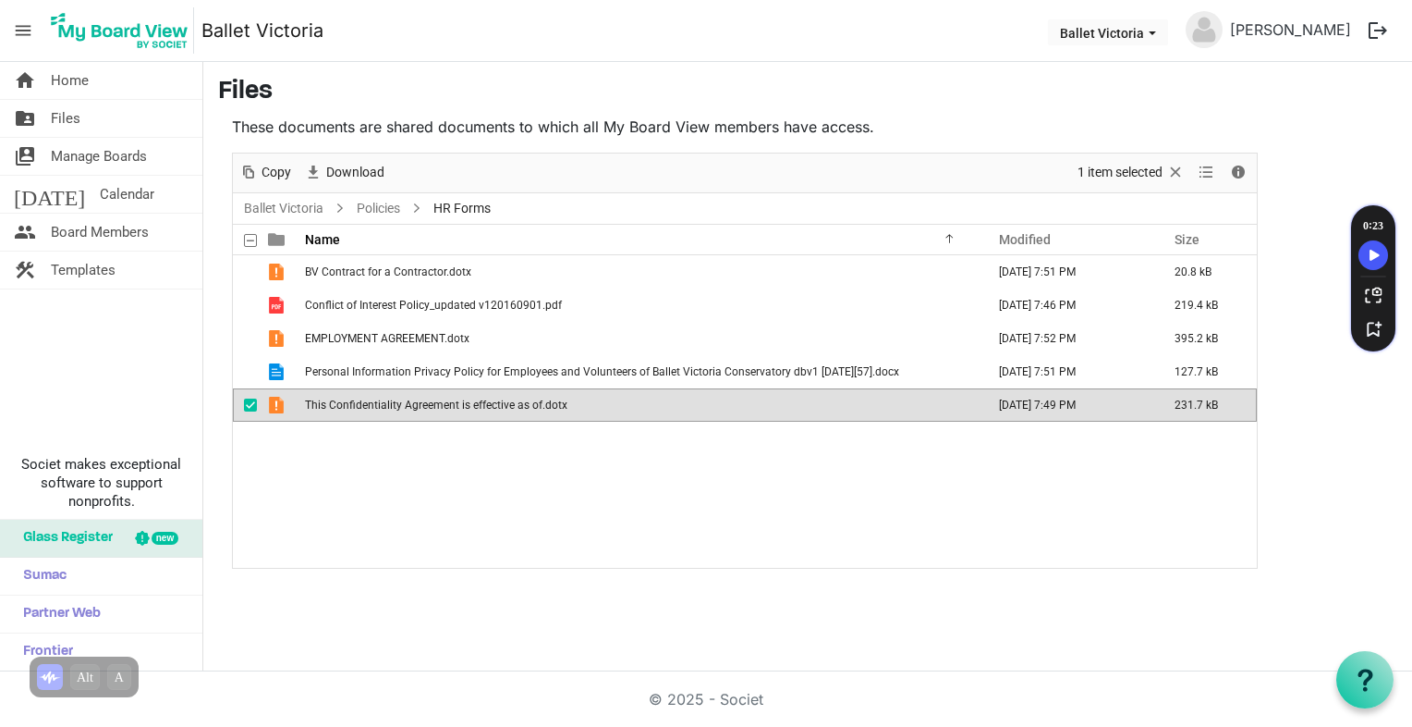
click at [480, 406] on span "This Confidentiality Agreement is effective as of.dotx" at bounding box center [436, 404] width 263 height 13
